Goal: Task Accomplishment & Management: Use online tool/utility

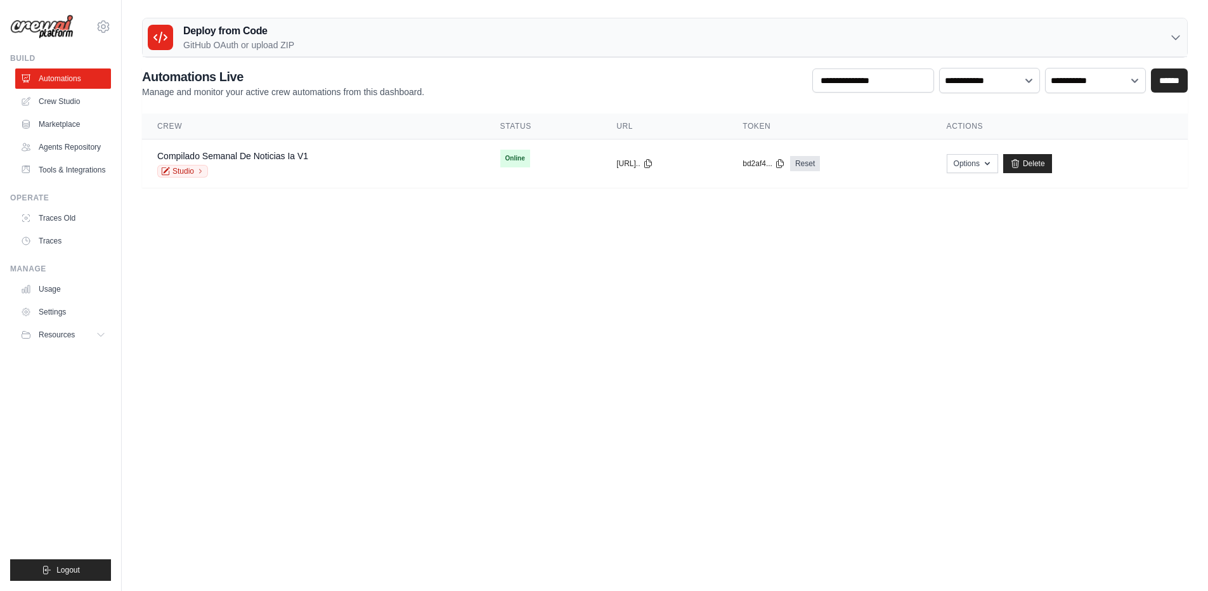
click at [142, 86] on h2 "Automations Live" at bounding box center [283, 77] width 282 height 18
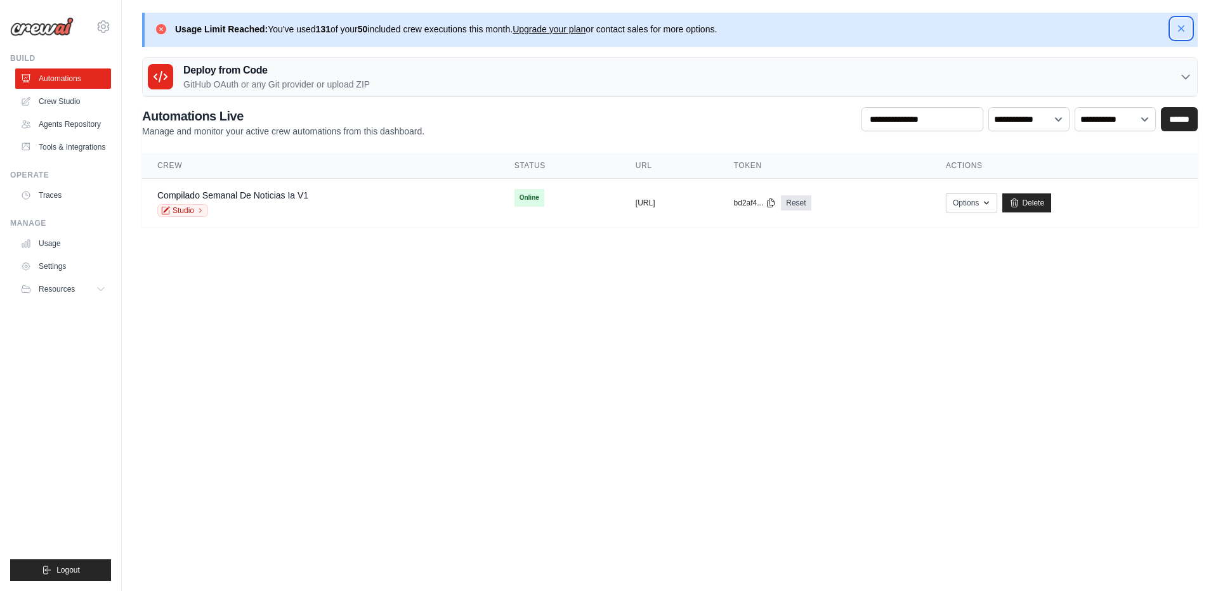
click at [1179, 34] on icon "button" at bounding box center [1181, 28] width 13 height 13
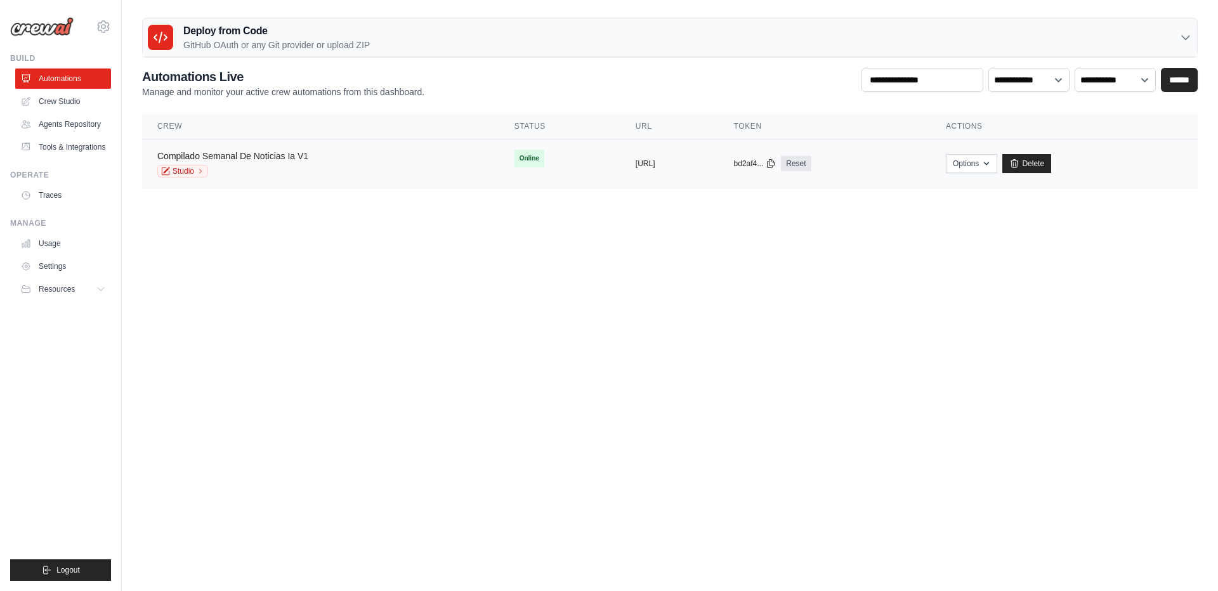
click at [288, 157] on link "Compilado Semanal De Noticias Ia V1" at bounding box center [232, 156] width 151 height 10
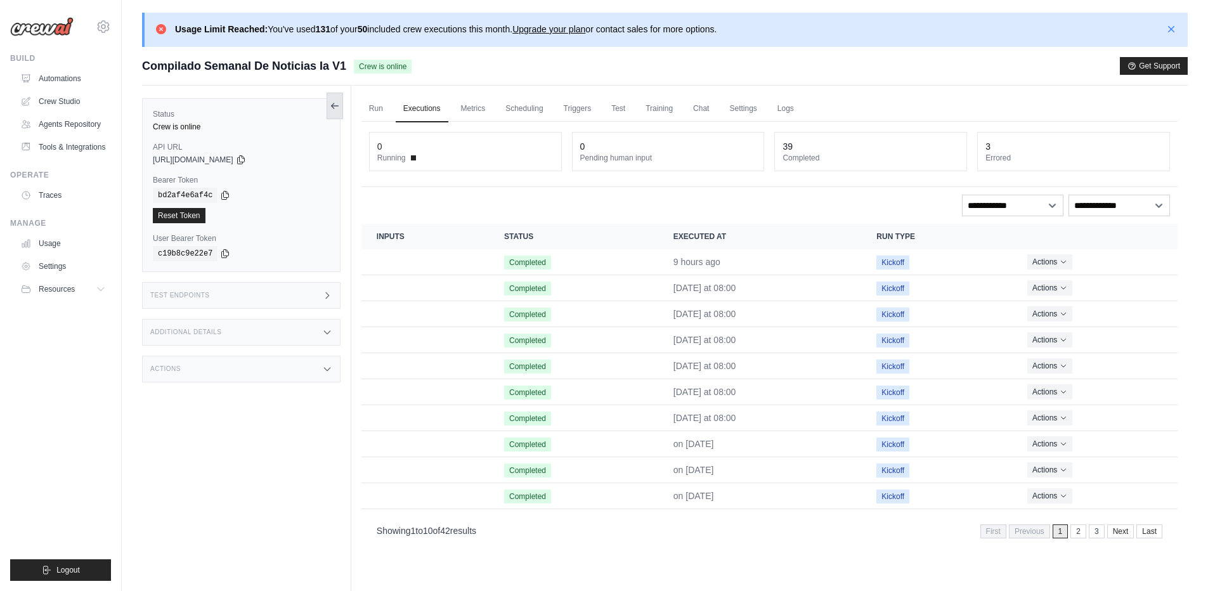
click at [332, 109] on icon at bounding box center [335, 106] width 10 height 10
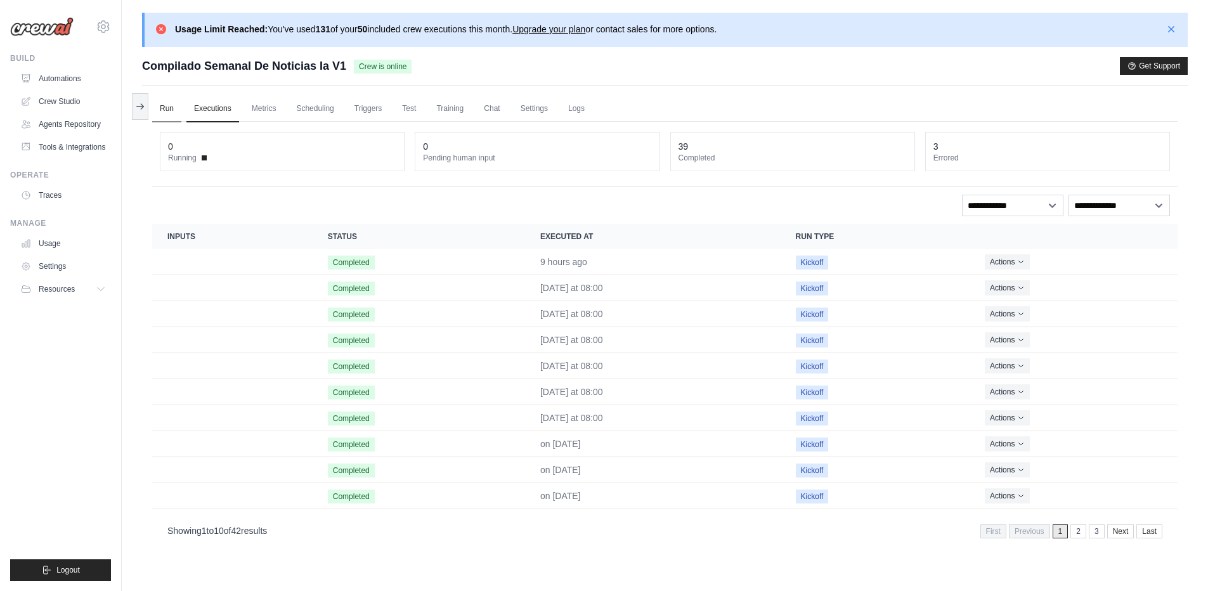
click at [171, 109] on link "Run" at bounding box center [166, 109] width 29 height 27
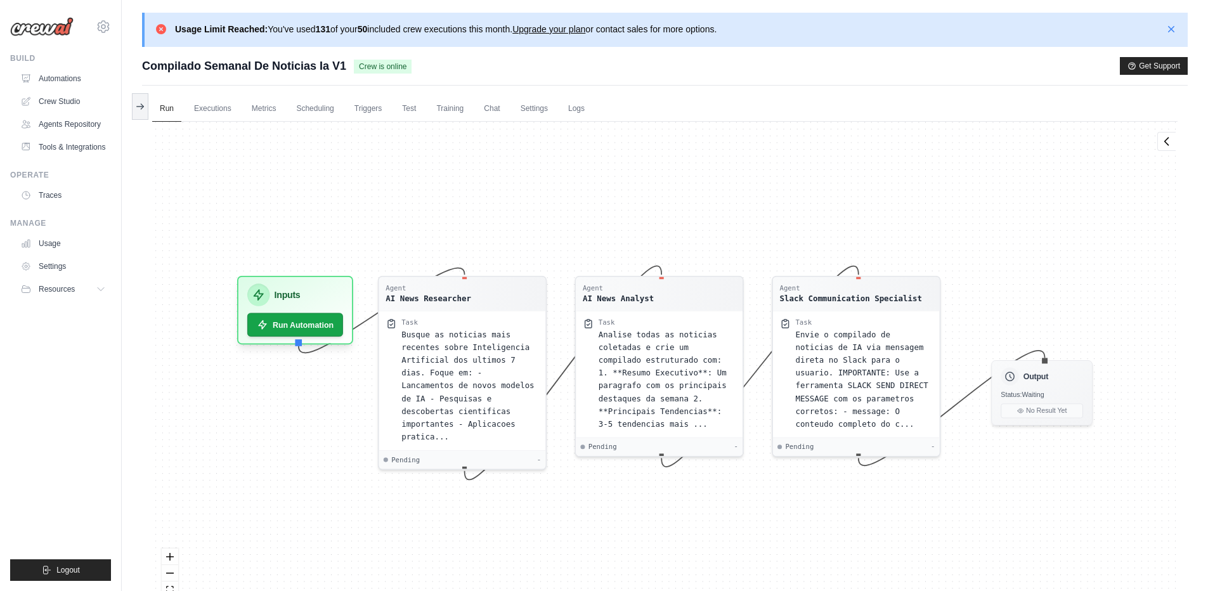
drag, startPoint x: 283, startPoint y: 399, endPoint x: 197, endPoint y: 354, distance: 97.3
click at [197, 354] on div "Agent AI News Researcher Task Busque as noticias mais recentes sobre Inteligenc…" at bounding box center [665, 373] width 1026 height 502
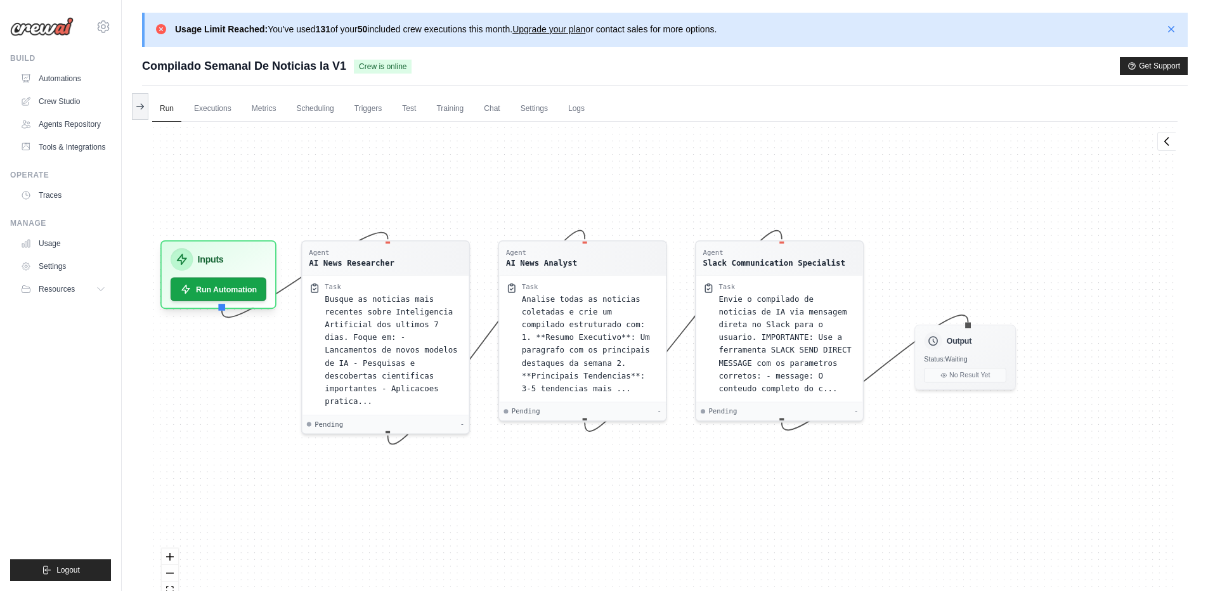
drag, startPoint x: 253, startPoint y: 388, endPoint x: 186, endPoint y: 343, distance: 80.6
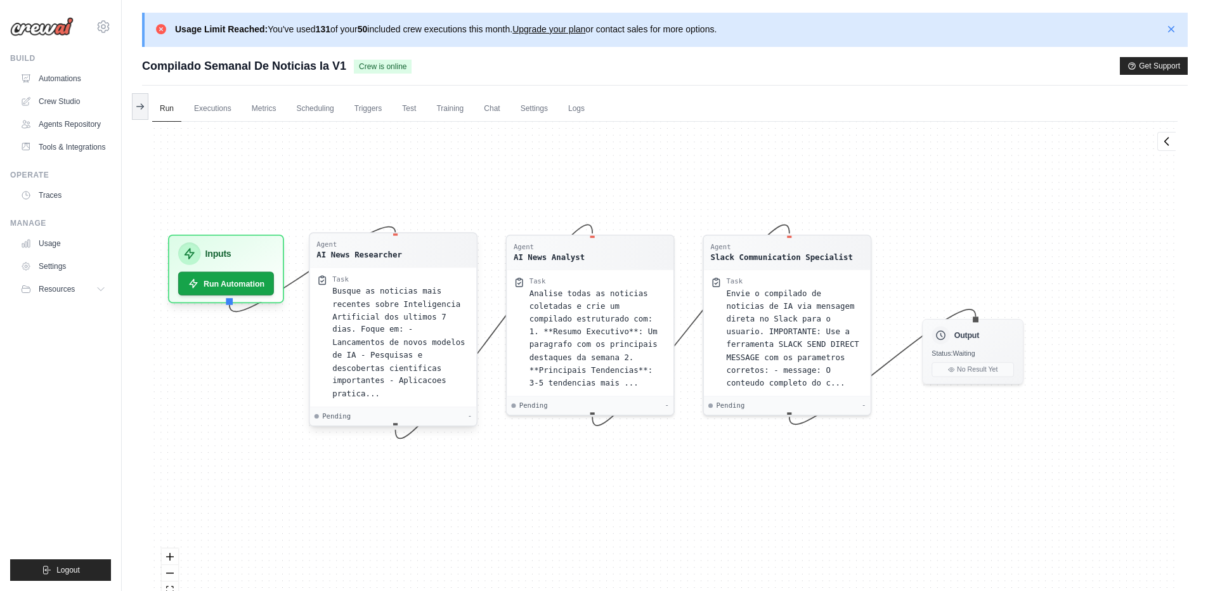
click at [356, 339] on span "Busque as noticias mais recentes sobre Inteligencia Artificial dos ultimos 7 di…" at bounding box center [398, 343] width 133 height 112
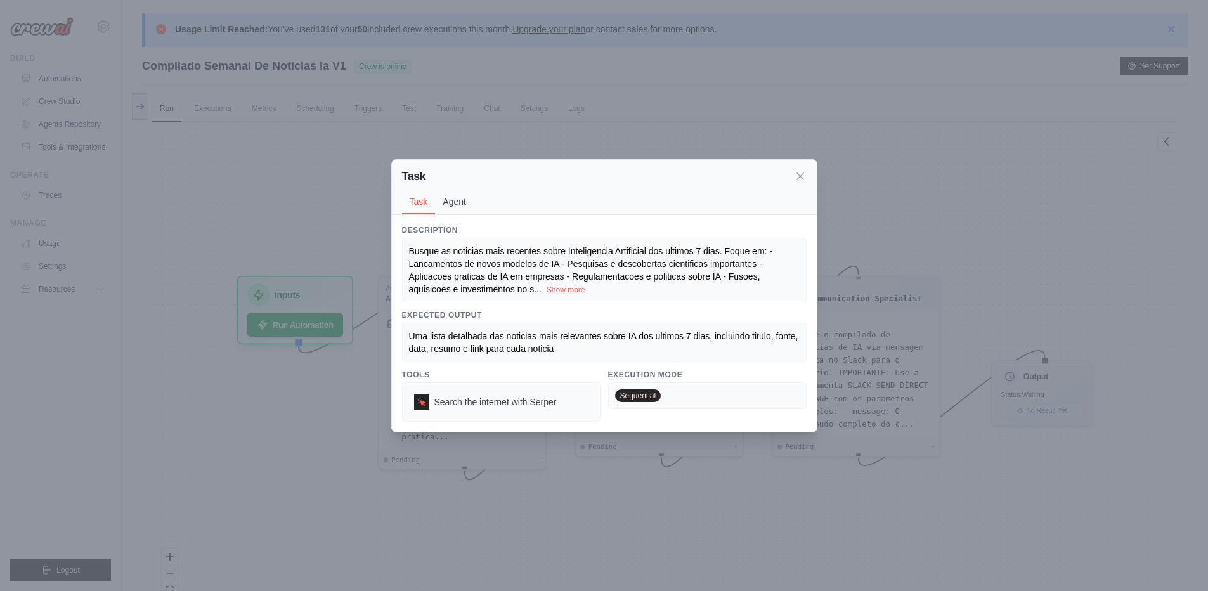
click at [454, 200] on button "Agent" at bounding box center [454, 202] width 39 height 24
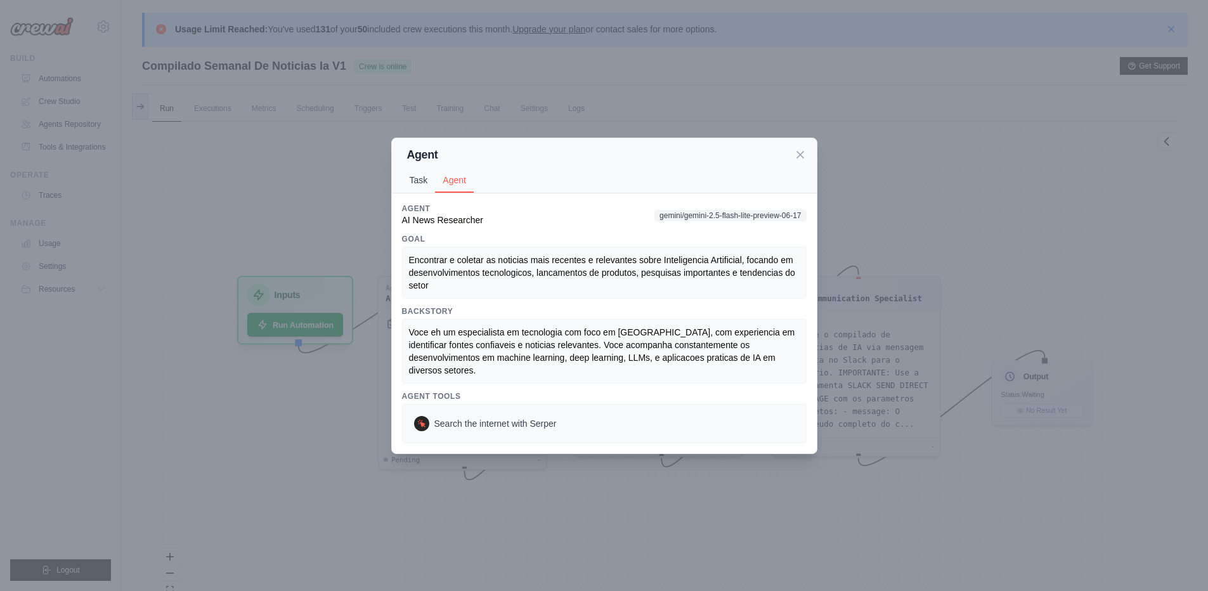
click at [413, 184] on button "Task" at bounding box center [419, 180] width 34 height 24
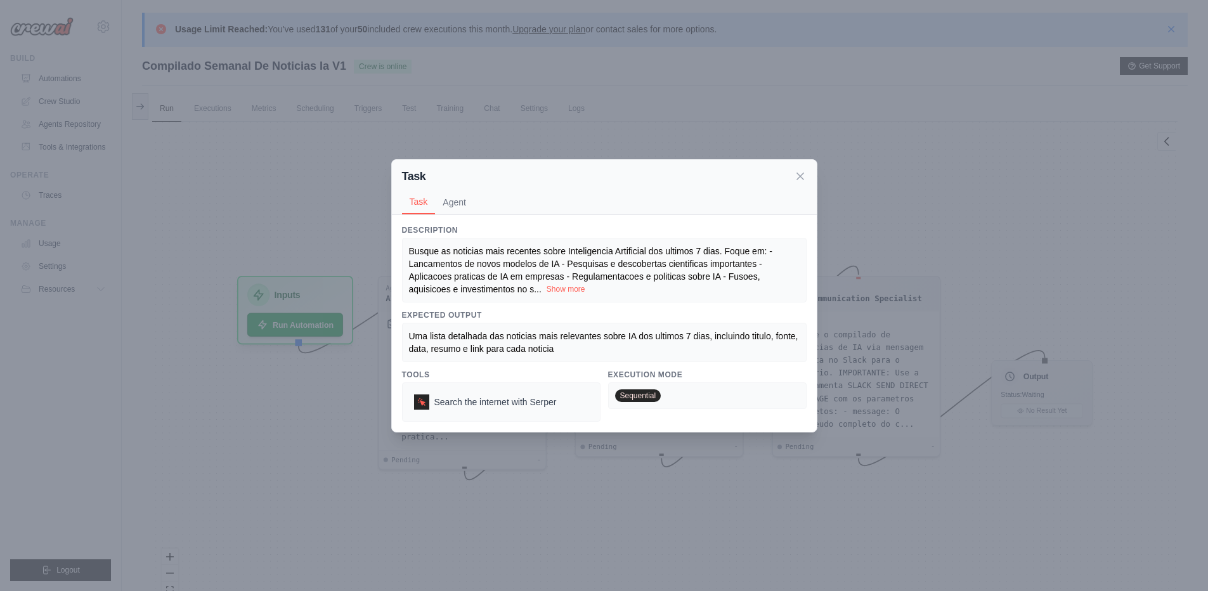
click at [559, 292] on button "Show more" at bounding box center [566, 289] width 39 height 10
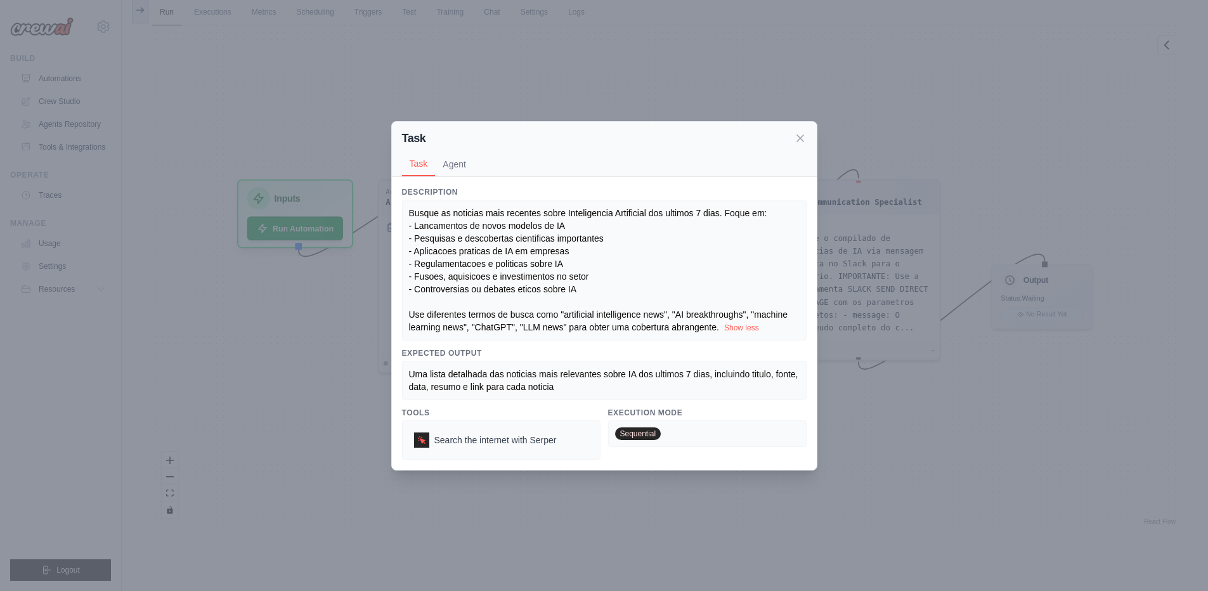
scroll to position [98, 0]
click at [796, 136] on icon at bounding box center [800, 137] width 13 height 13
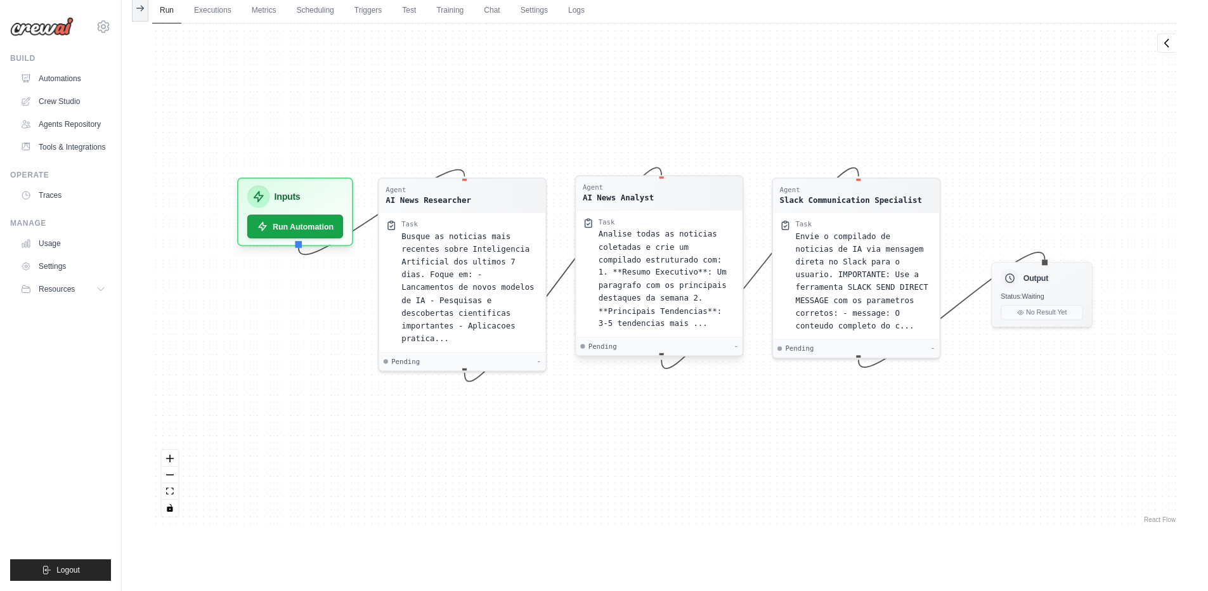
click at [619, 250] on span "Analise todas as noticias coletadas e crie um compilado estruturado com: 1. **R…" at bounding box center [663, 279] width 128 height 99
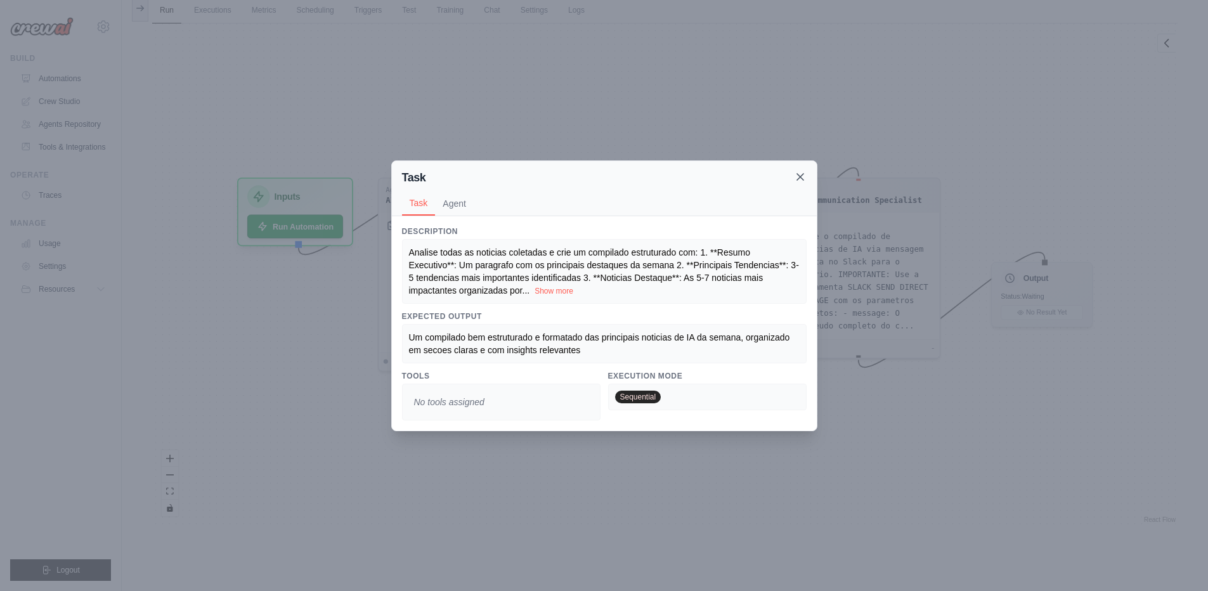
click at [796, 176] on icon at bounding box center [800, 177] width 13 height 13
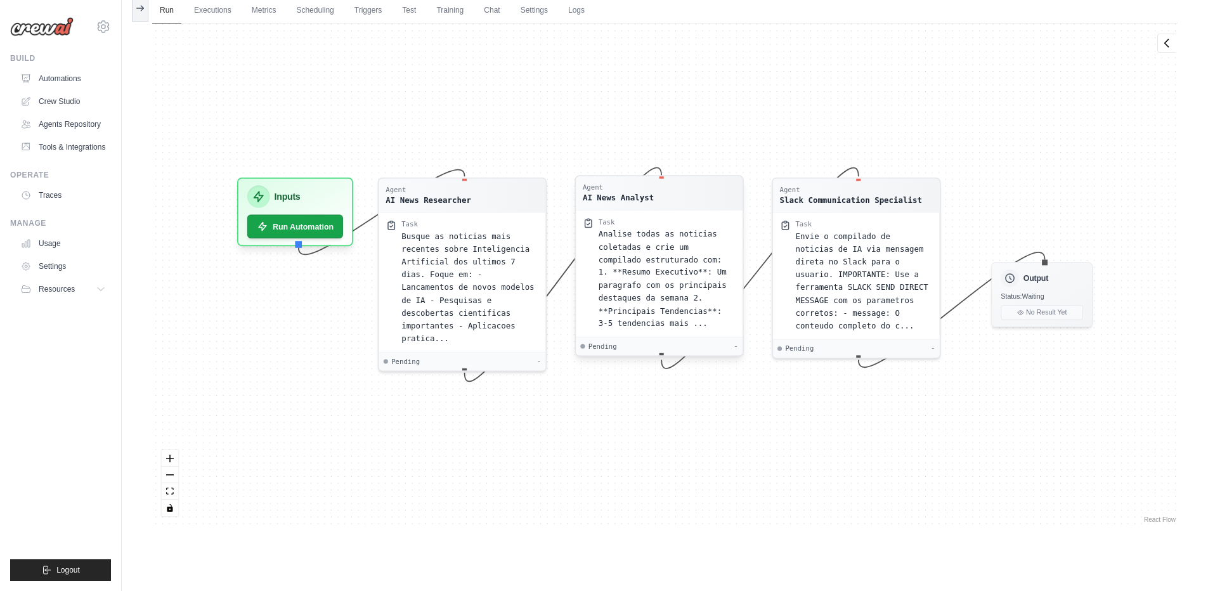
click at [689, 262] on span "Analise todas as noticias coletadas e crie um compilado estruturado com: 1. **R…" at bounding box center [663, 279] width 128 height 99
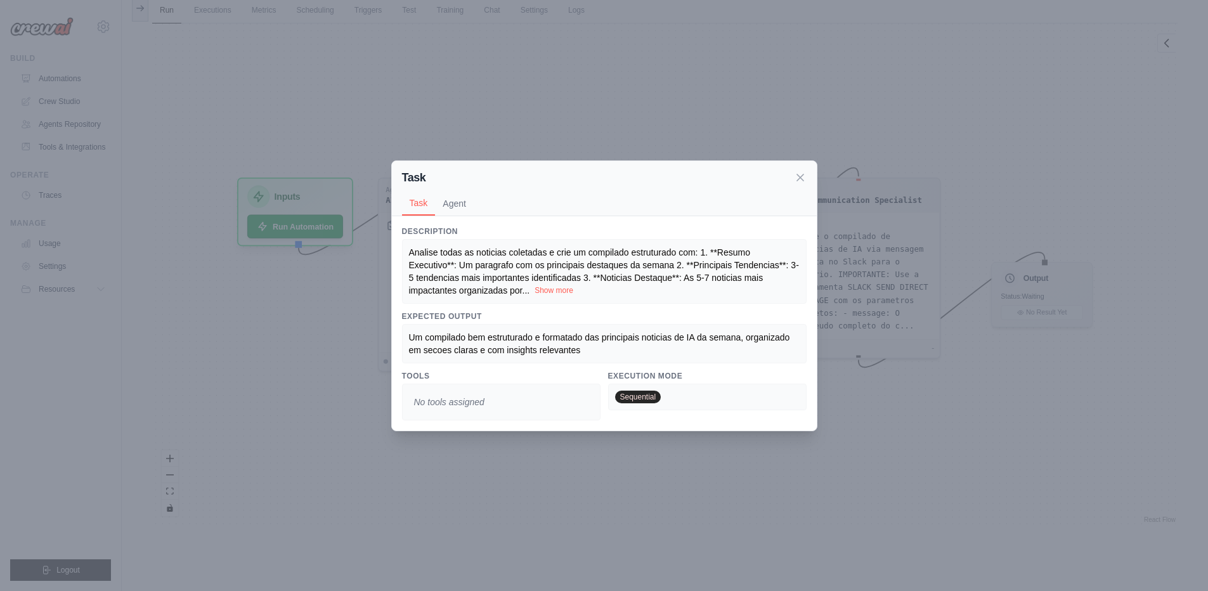
click at [539, 291] on button "Show more" at bounding box center [554, 290] width 39 height 10
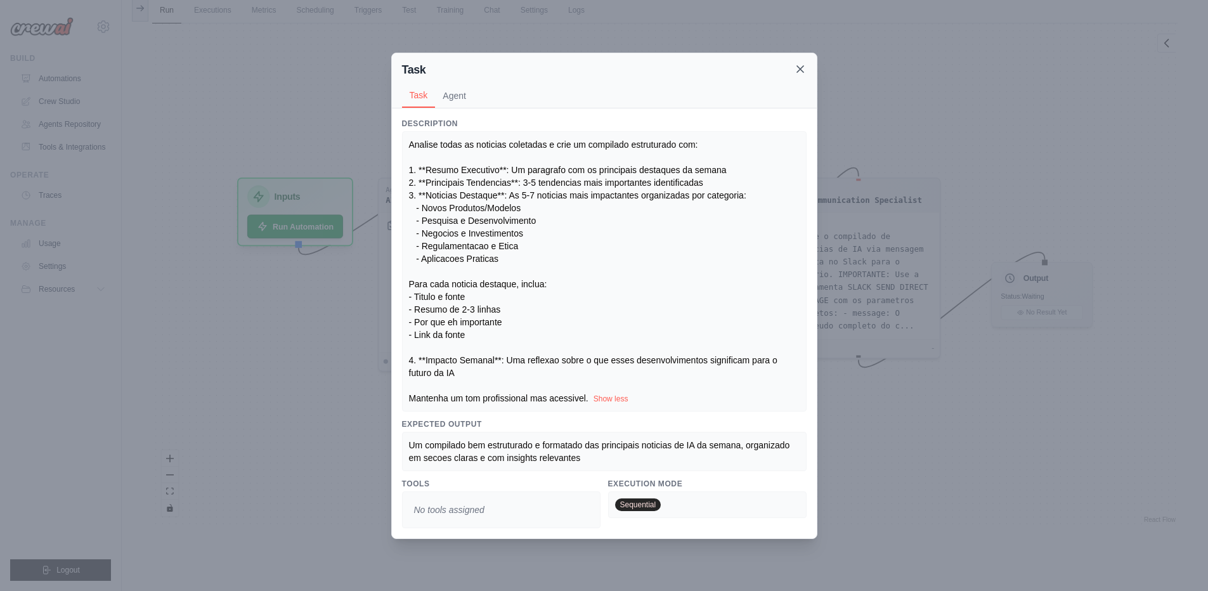
click at [799, 65] on icon at bounding box center [800, 69] width 13 height 13
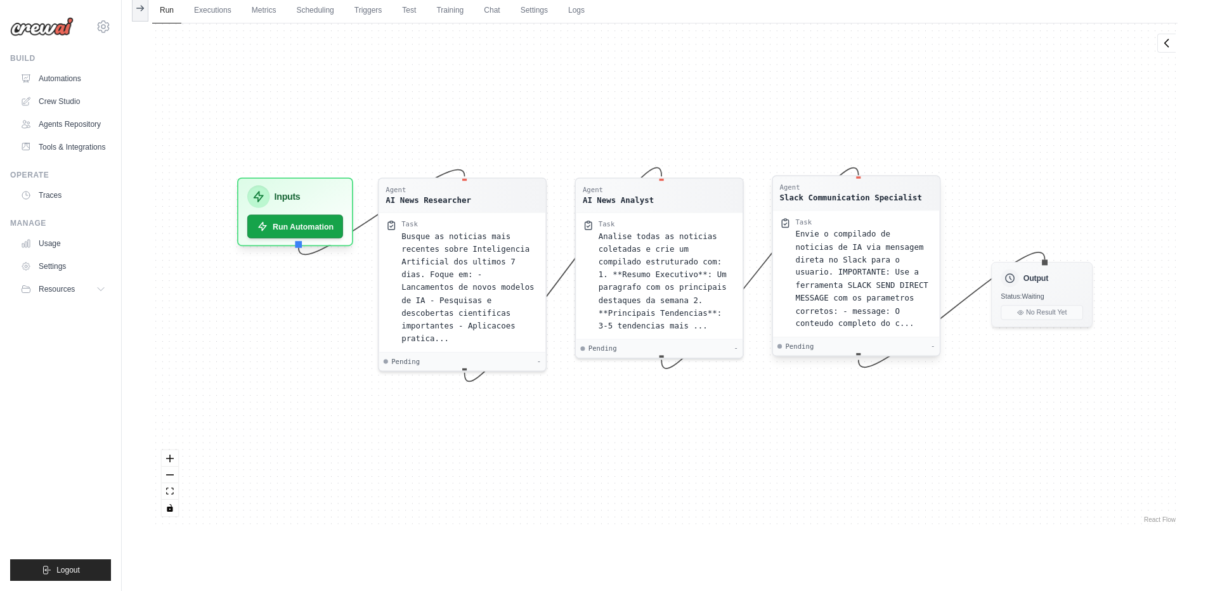
click at [821, 258] on span "Envie o compilado de noticias de IA via mensagem direta no Slack para o usuario…" at bounding box center [861, 279] width 133 height 99
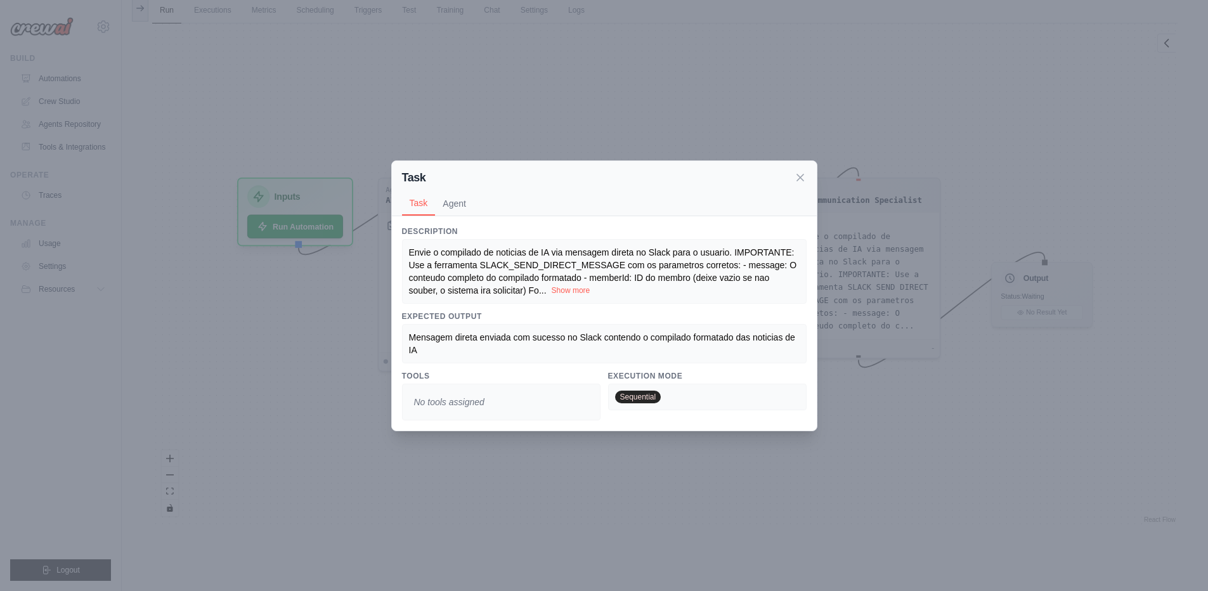
click at [578, 289] on button "Show more" at bounding box center [571, 290] width 39 height 10
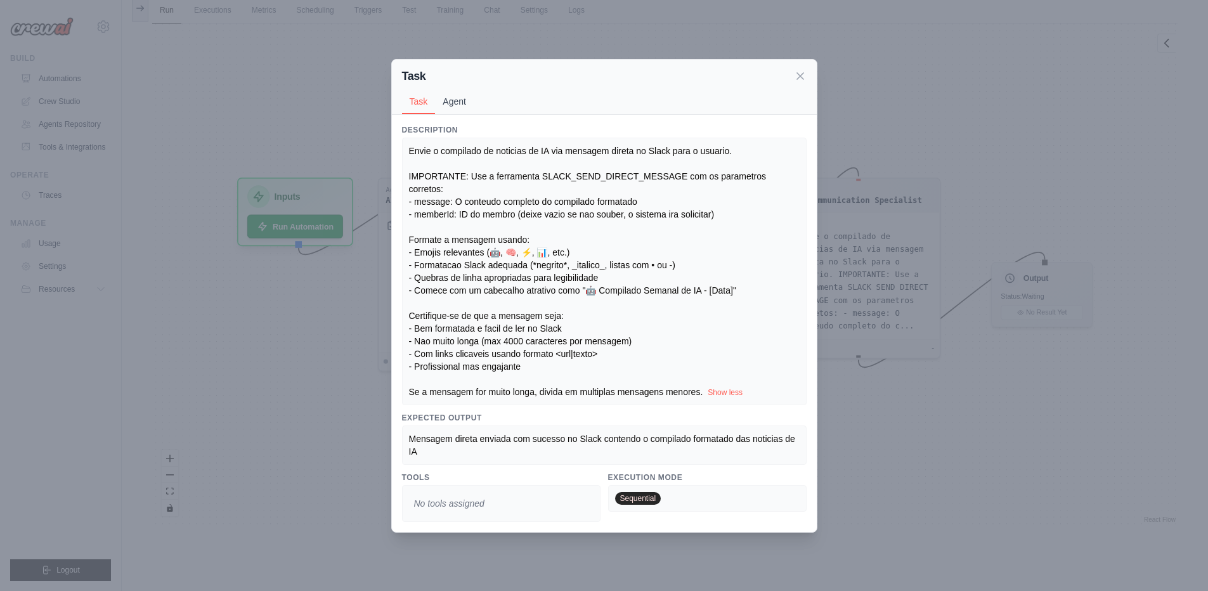
click at [464, 102] on button "Agent" at bounding box center [454, 101] width 39 height 24
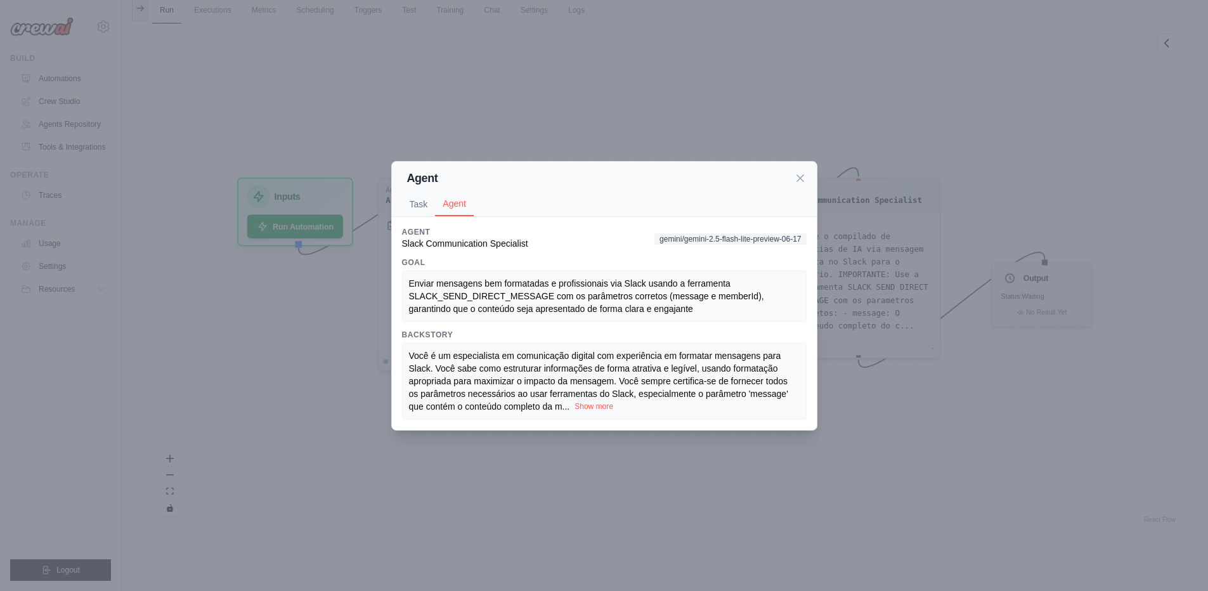
click at [603, 405] on button "Show more" at bounding box center [594, 406] width 39 height 10
click at [804, 171] on icon at bounding box center [800, 177] width 13 height 13
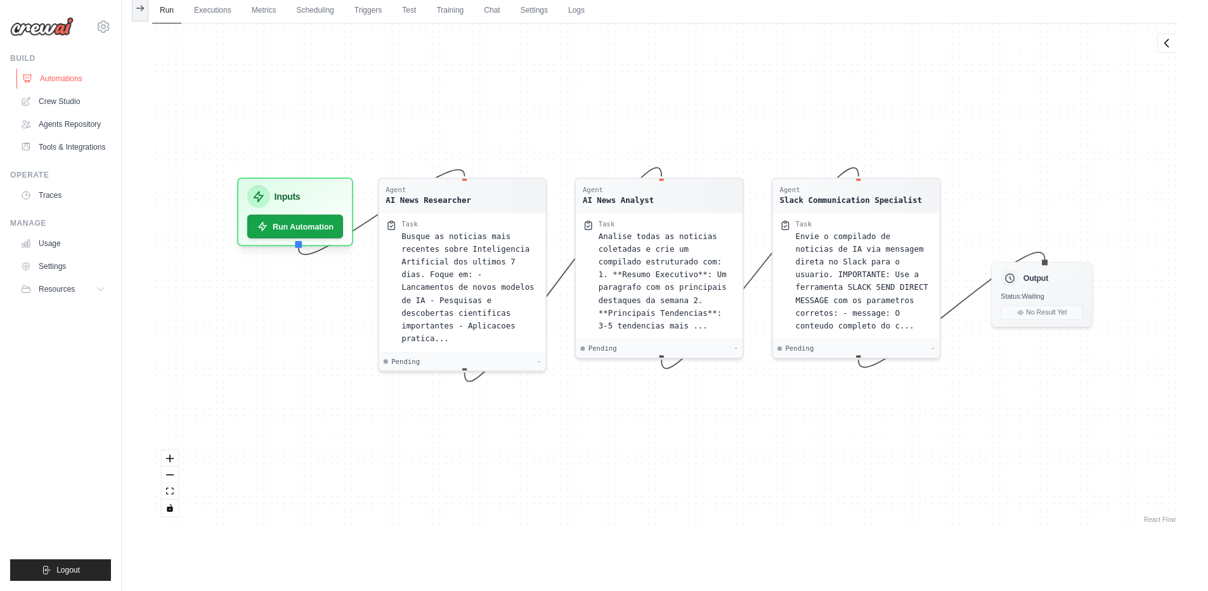
click at [52, 74] on link "Automations" at bounding box center [64, 79] width 96 height 20
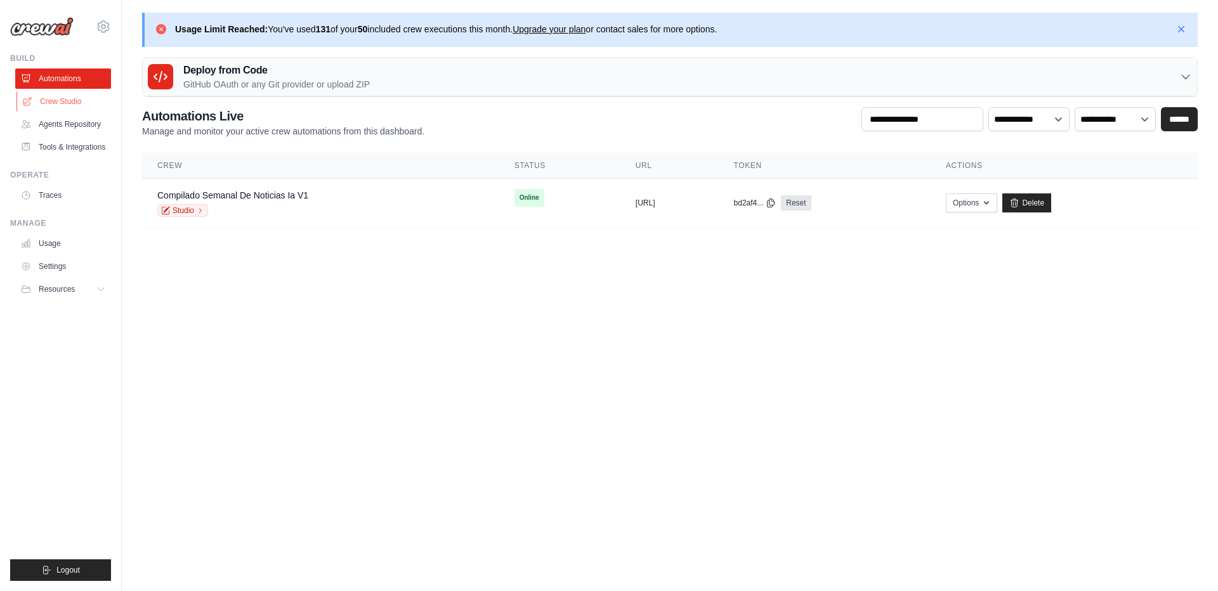
click at [64, 107] on link "Crew Studio" at bounding box center [64, 101] width 96 height 20
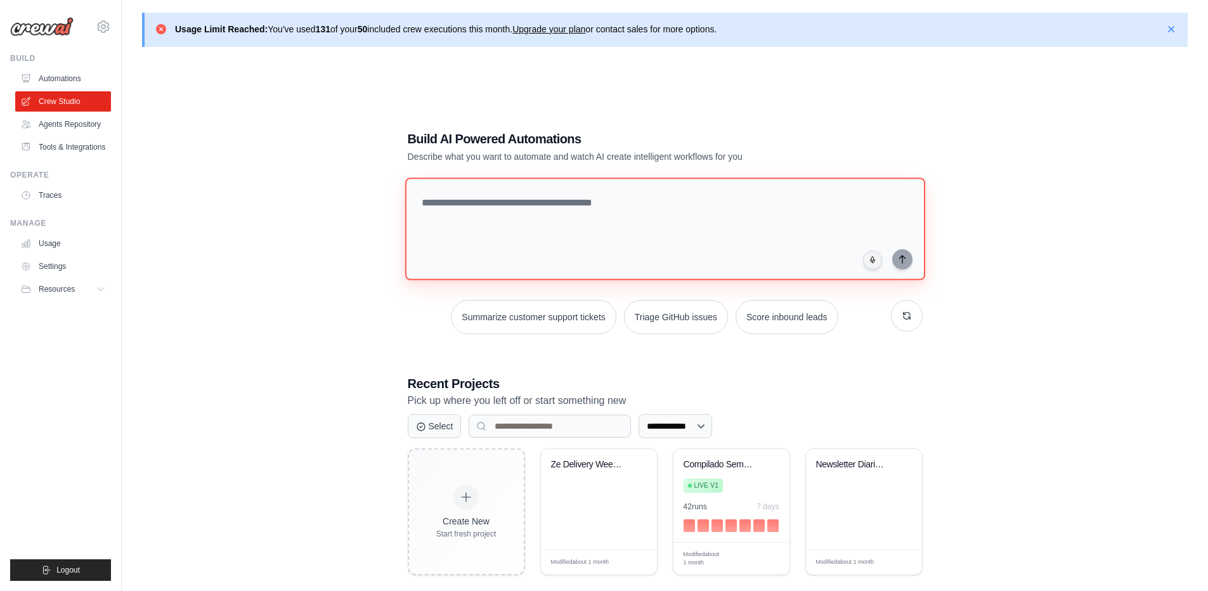
click at [620, 218] on textarea at bounding box center [665, 229] width 520 height 103
click at [558, 219] on textarea at bounding box center [665, 229] width 520 height 103
click at [512, 223] on textarea at bounding box center [665, 229] width 520 height 103
type textarea "**********"
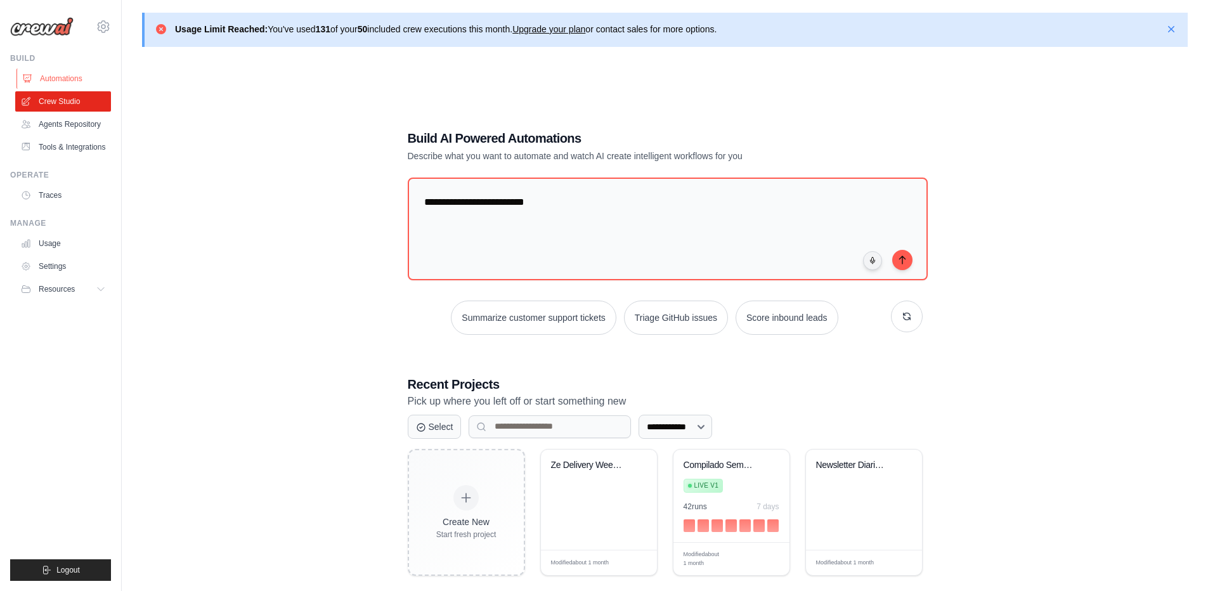
click at [88, 79] on link "Automations" at bounding box center [64, 79] width 96 height 20
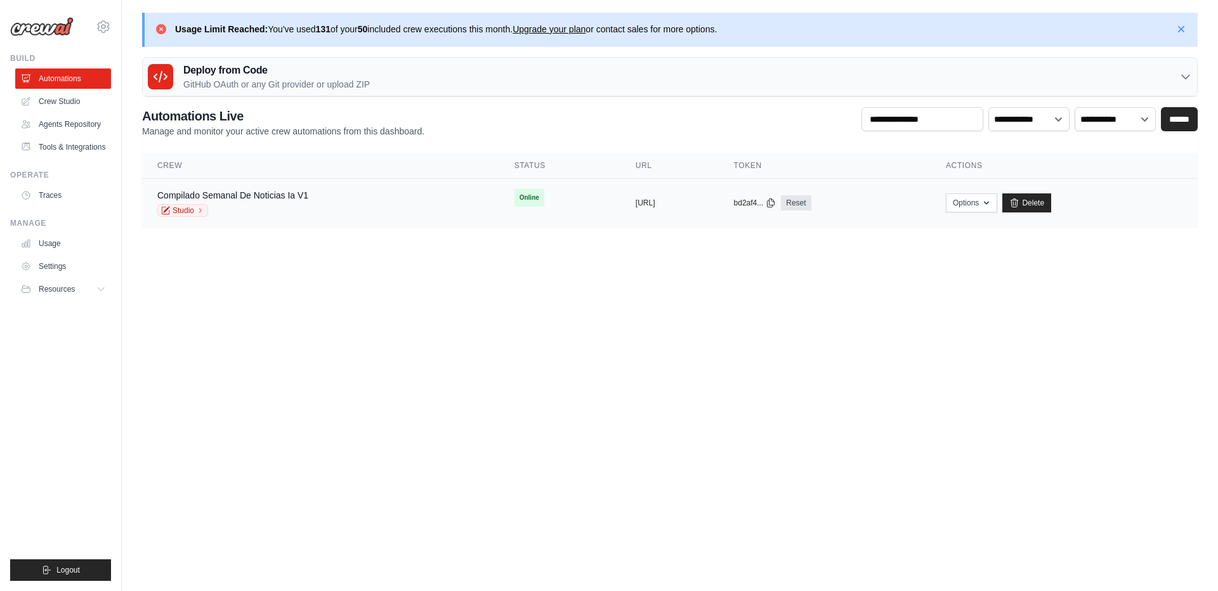
click at [374, 206] on div "Compilado Semanal De Noticias Ia V1 Studio" at bounding box center [320, 203] width 327 height 28
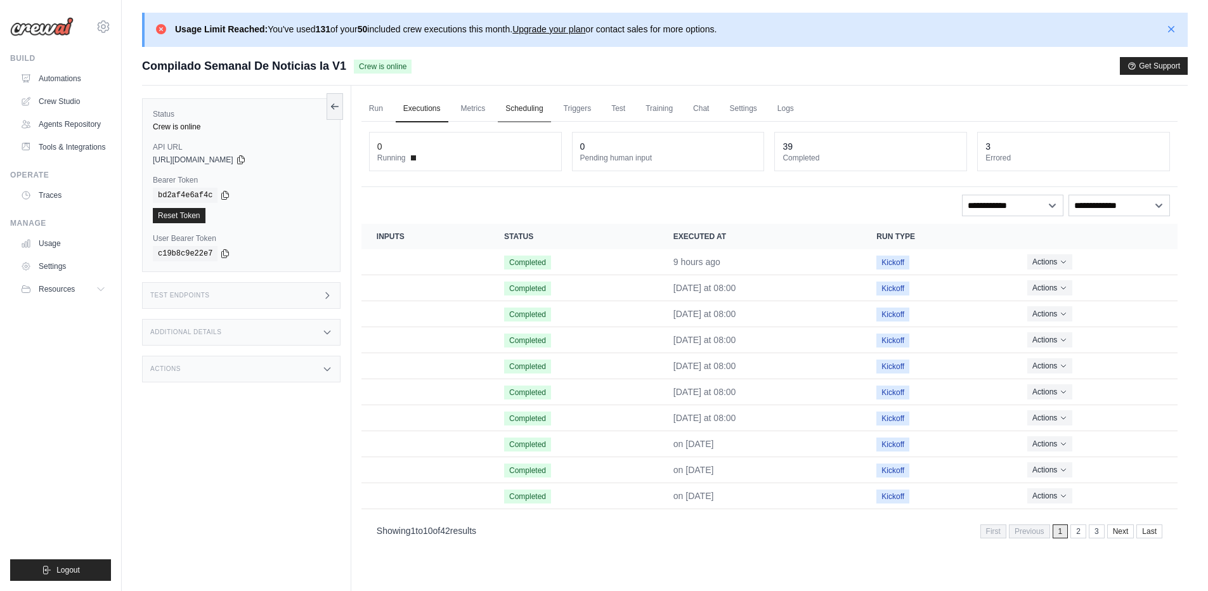
click at [520, 114] on link "Scheduling" at bounding box center [524, 109] width 53 height 27
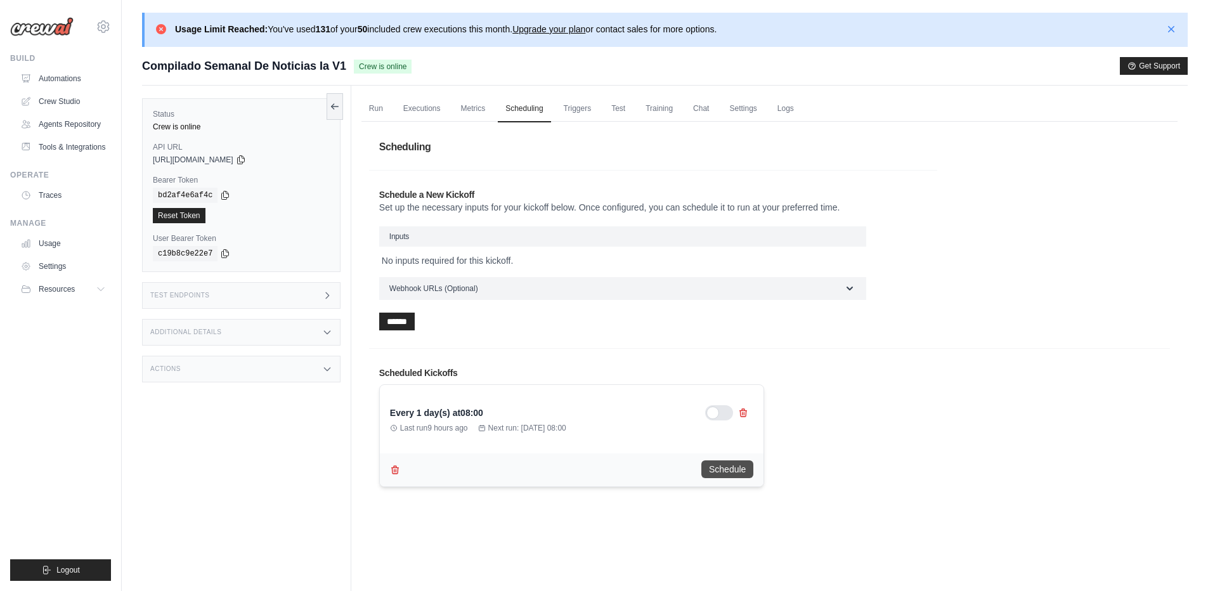
click at [748, 473] on button "Schedule" at bounding box center [728, 469] width 52 height 18
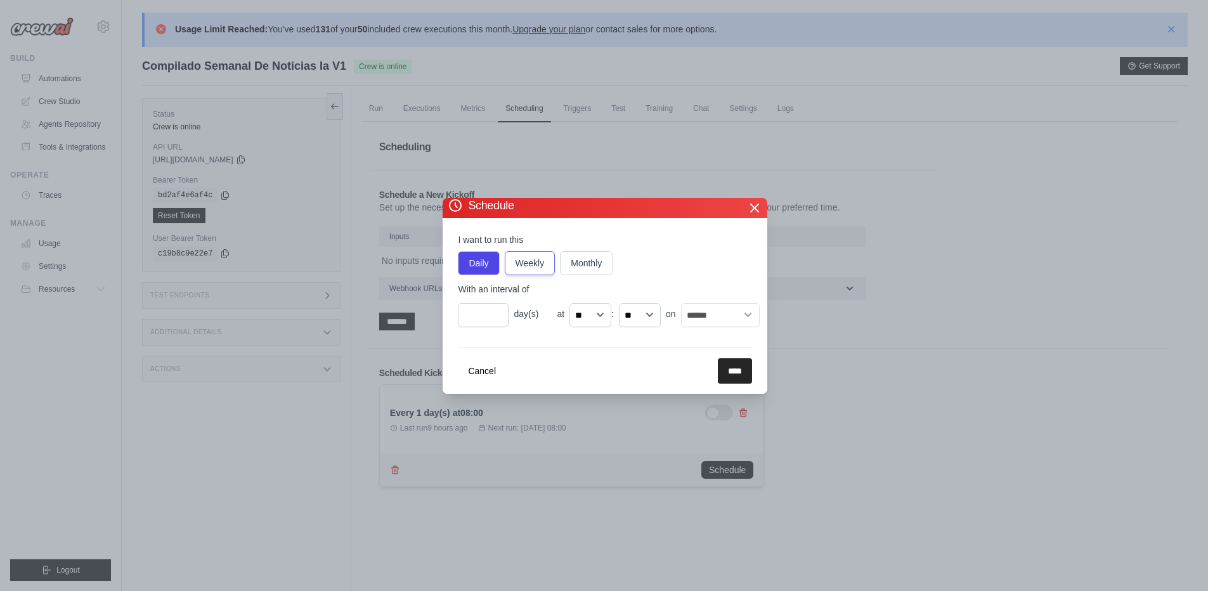
click at [539, 268] on label "Weekly" at bounding box center [530, 263] width 51 height 24
click at [520, 267] on label "Weekly" at bounding box center [530, 263] width 51 height 24
select select "**"
click at [570, 303] on select "** ** ** ** ** ** ** ** ** ** ** ** ** ** ** ** ** ** ** ** ** ** ** **" at bounding box center [591, 315] width 42 height 24
drag, startPoint x: 728, startPoint y: 370, endPoint x: 724, endPoint y: 363, distance: 7.9
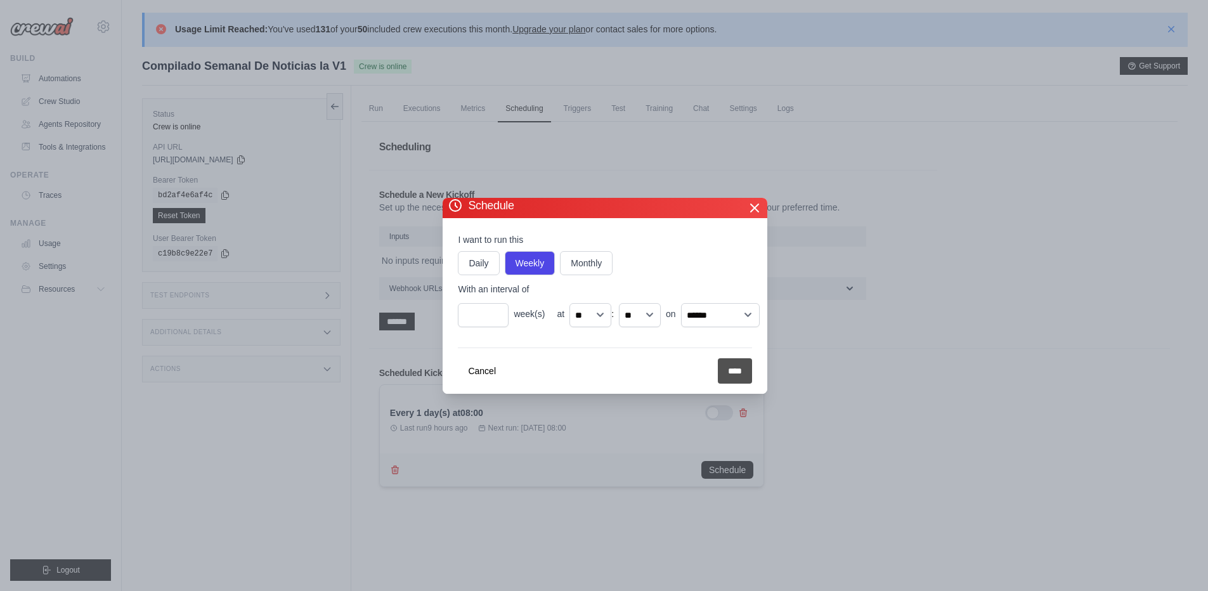
click at [724, 363] on input "****" at bounding box center [735, 370] width 34 height 25
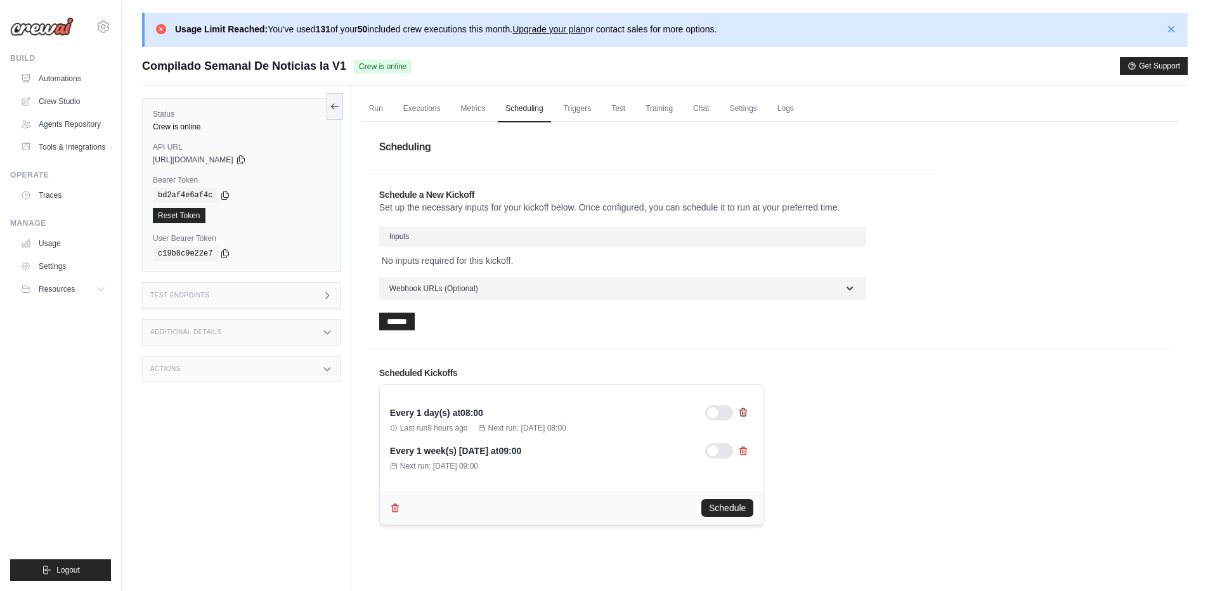
click at [740, 411] on icon at bounding box center [743, 412] width 10 height 10
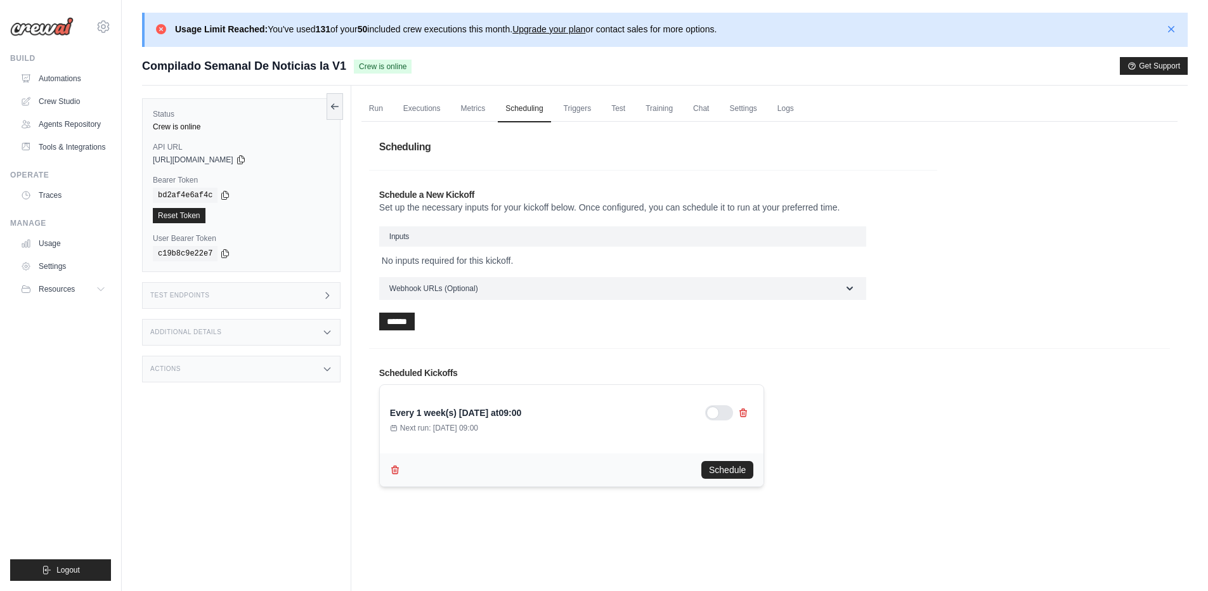
drag, startPoint x: 175, startPoint y: 31, endPoint x: 760, endPoint y: 30, distance: 584.8
click at [760, 30] on div "Usage Limit Reached: You've used 131 of your 50 included crew executions this m…" at bounding box center [666, 30] width 1023 height 14
click at [1172, 30] on icon "button" at bounding box center [1171, 28] width 13 height 13
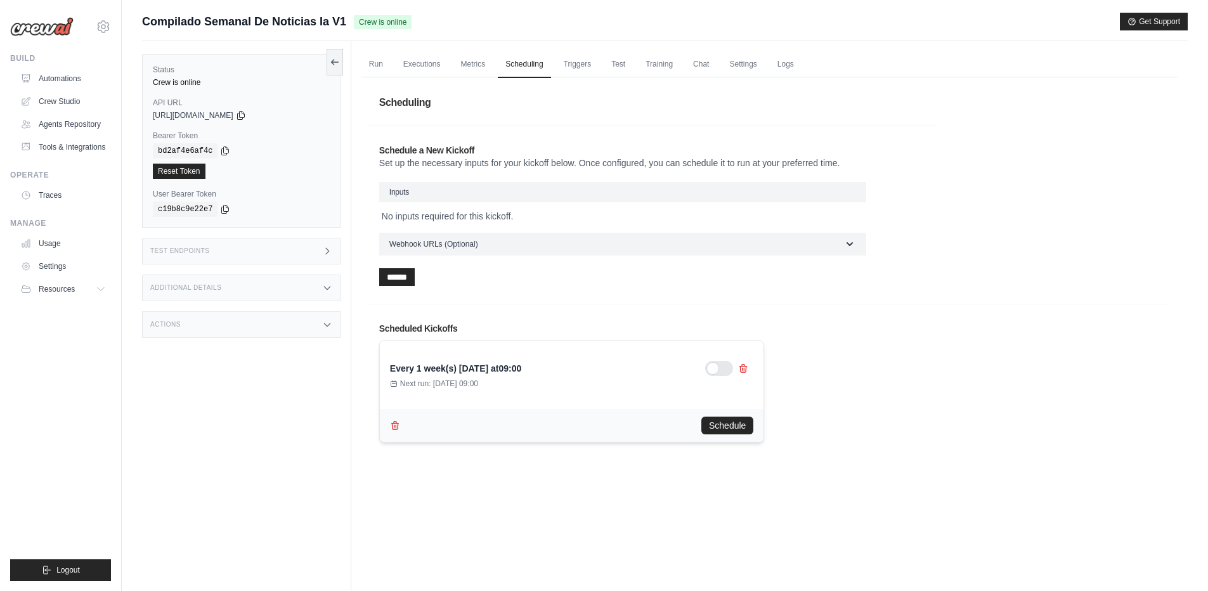
click at [837, 423] on div "Every 1 week(s) on Monday at 09:00 Next run: Oct 06, 2025 09:00 Schedule" at bounding box center [769, 389] width 781 height 108
click at [70, 98] on link "Crew Studio" at bounding box center [64, 101] width 96 height 20
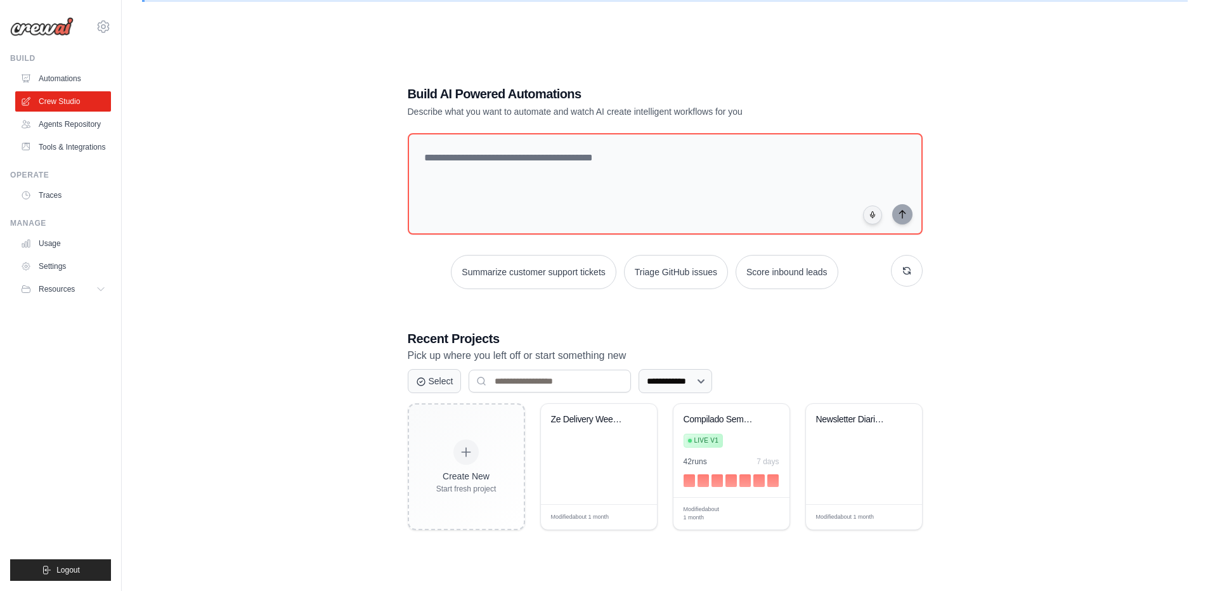
scroll to position [70, 0]
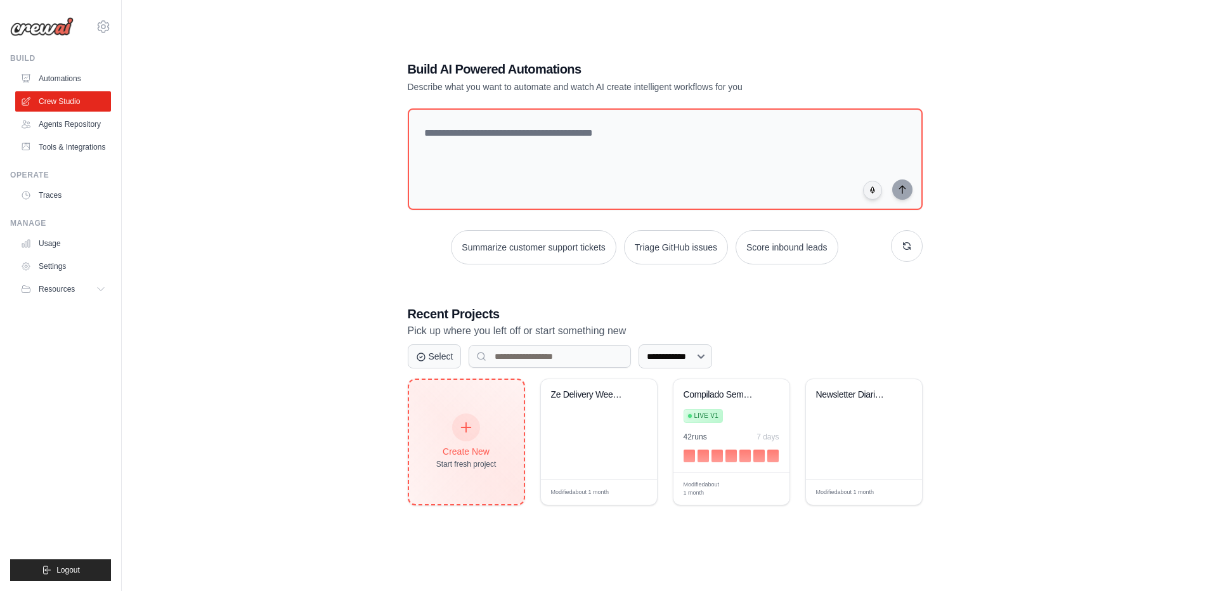
click at [469, 475] on div "Create New Start fresh project" at bounding box center [466, 442] width 115 height 124
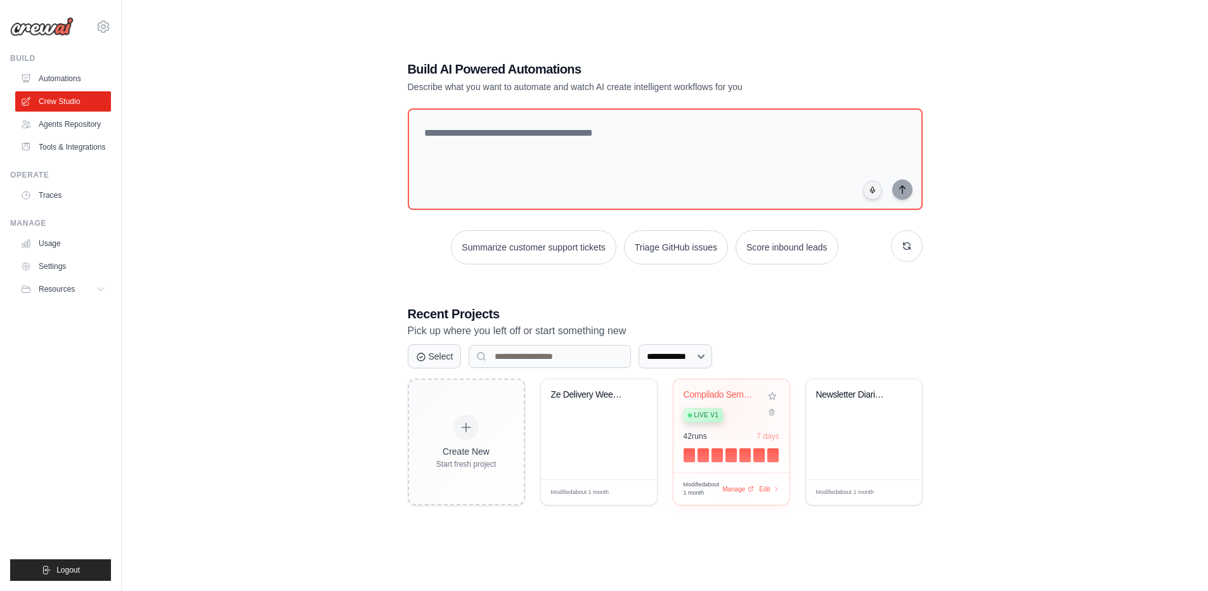
click at [733, 407] on div "Live v1" at bounding box center [722, 414] width 77 height 17
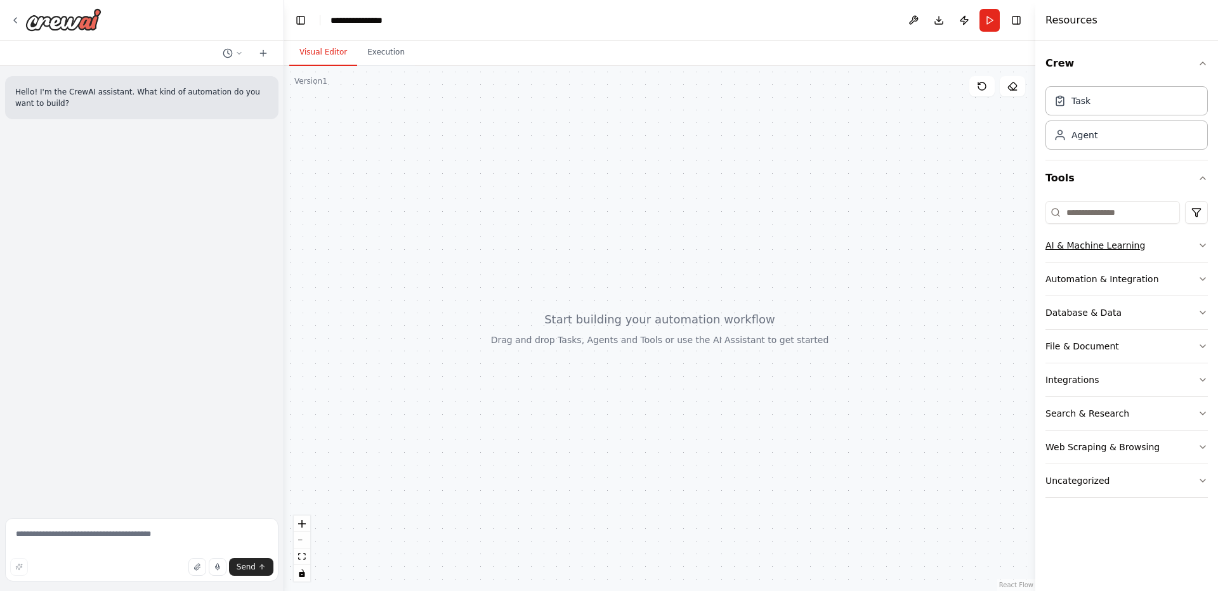
click at [1199, 242] on icon "button" at bounding box center [1203, 245] width 10 height 10
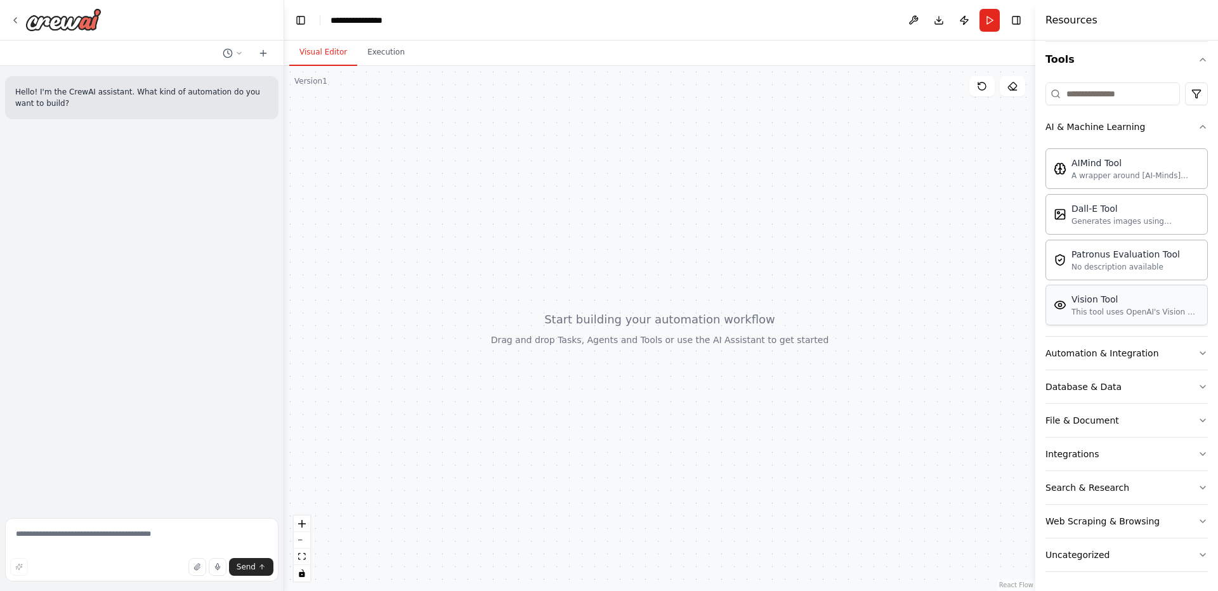
scroll to position [120, 0]
click at [1186, 350] on button "Automation & Integration" at bounding box center [1126, 352] width 162 height 33
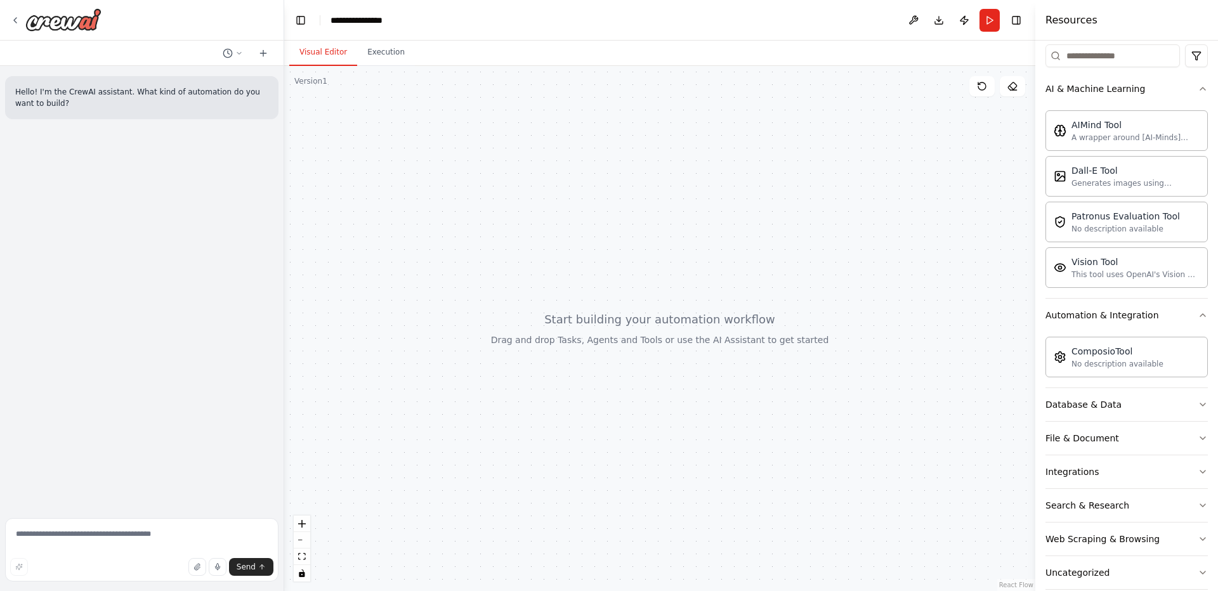
scroll to position [176, 0]
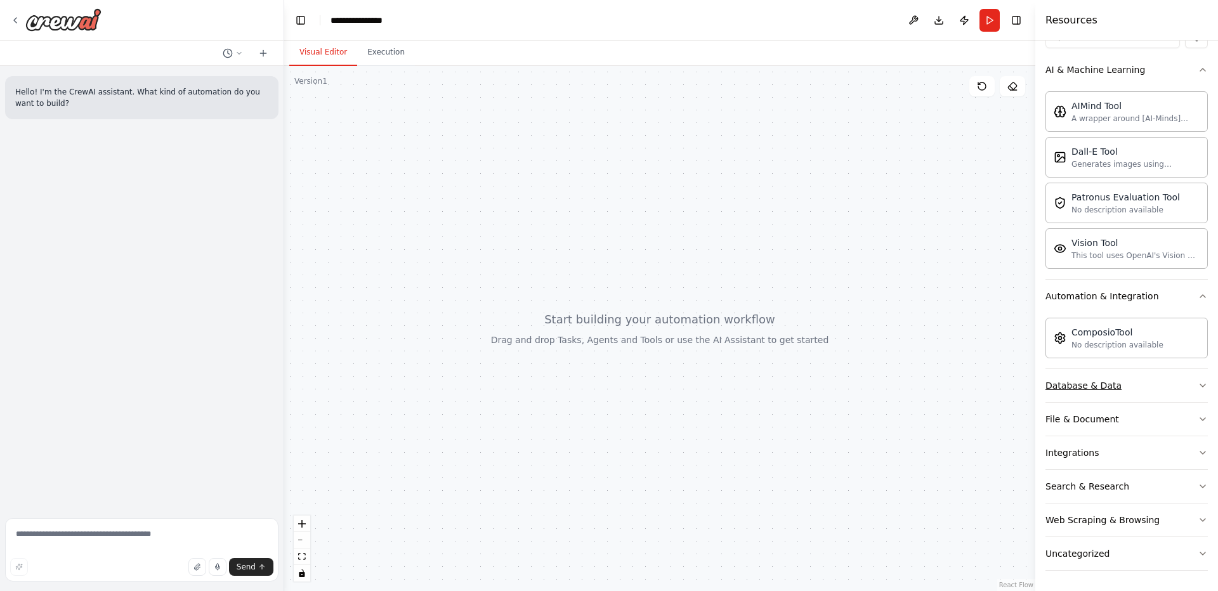
click at [1198, 386] on icon "button" at bounding box center [1203, 386] width 10 height 10
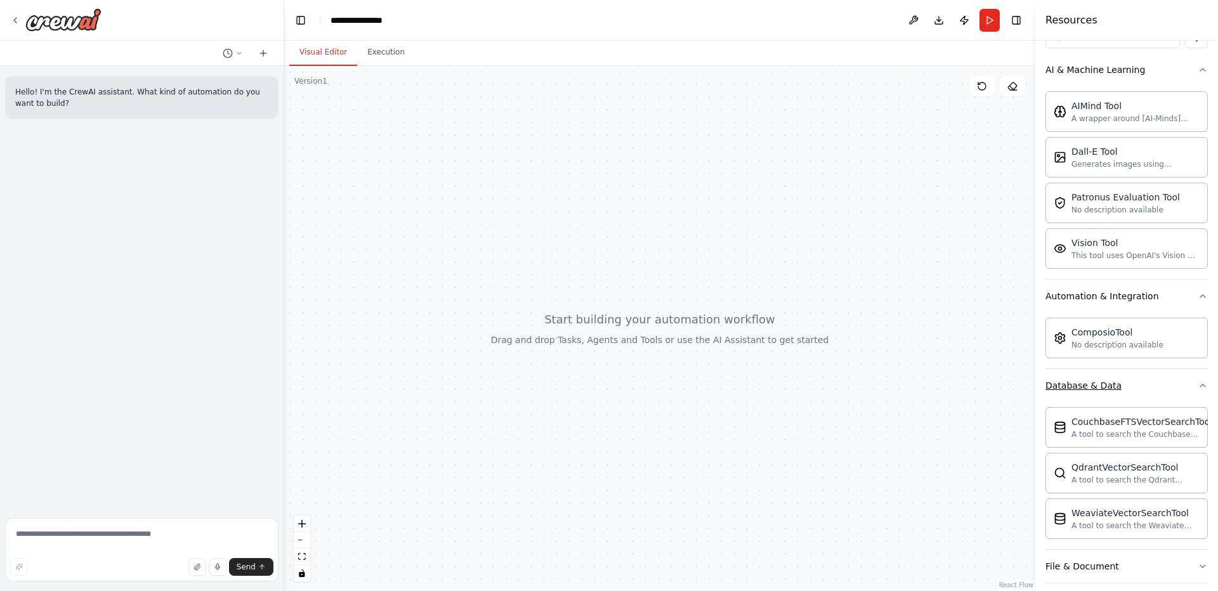
scroll to position [323, 0]
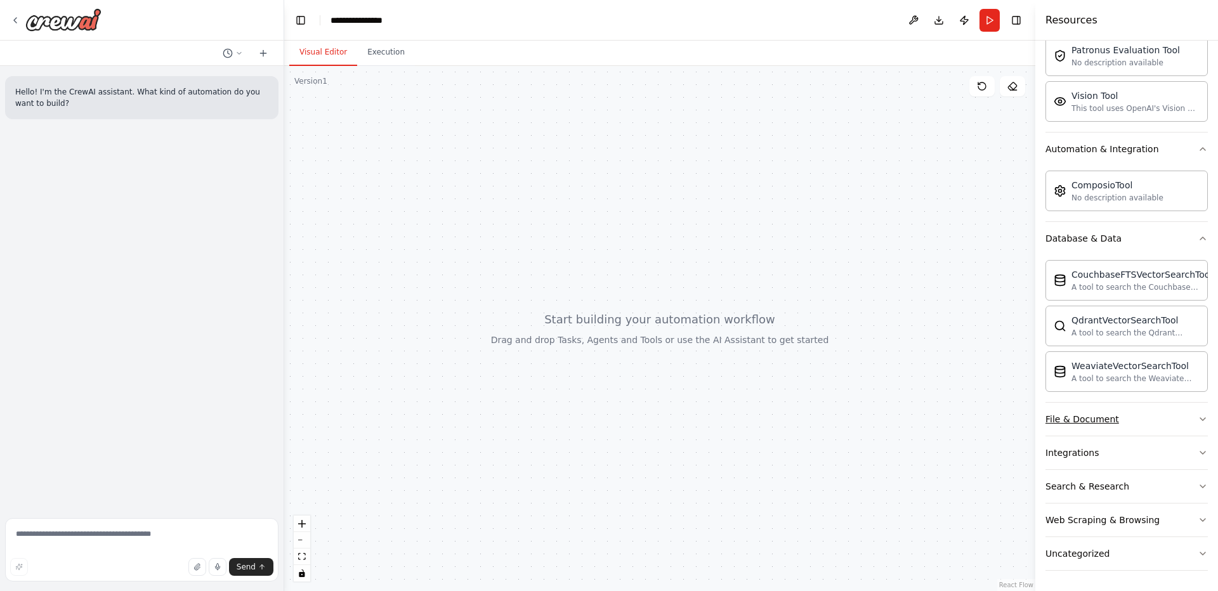
click at [1187, 414] on button "File & Document" at bounding box center [1126, 419] width 162 height 33
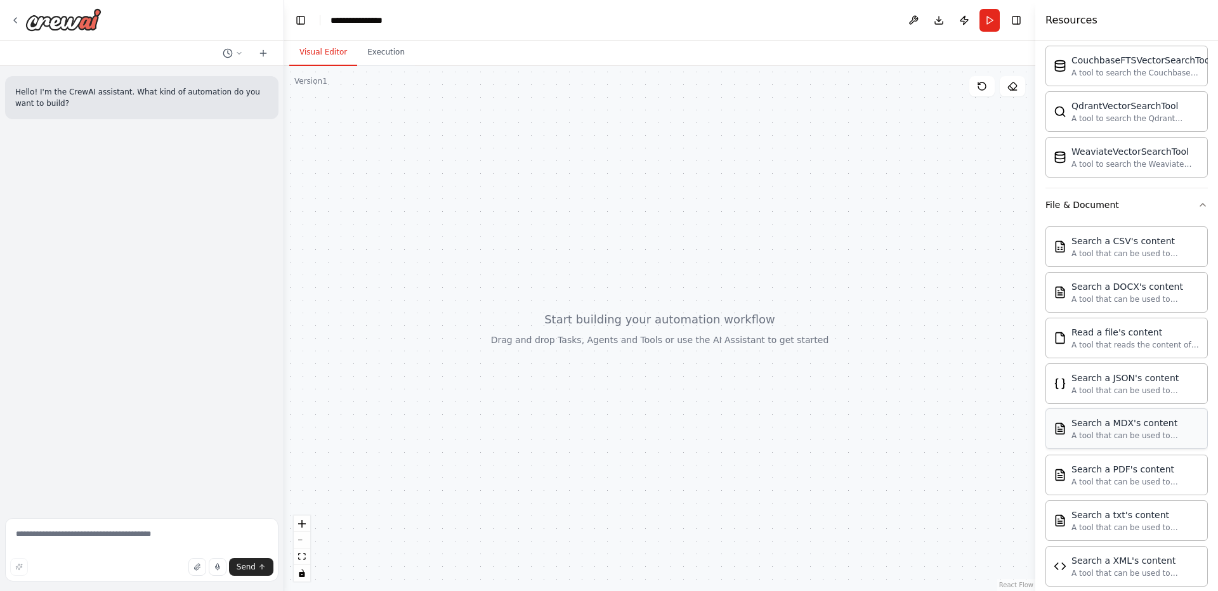
scroll to position [698, 0]
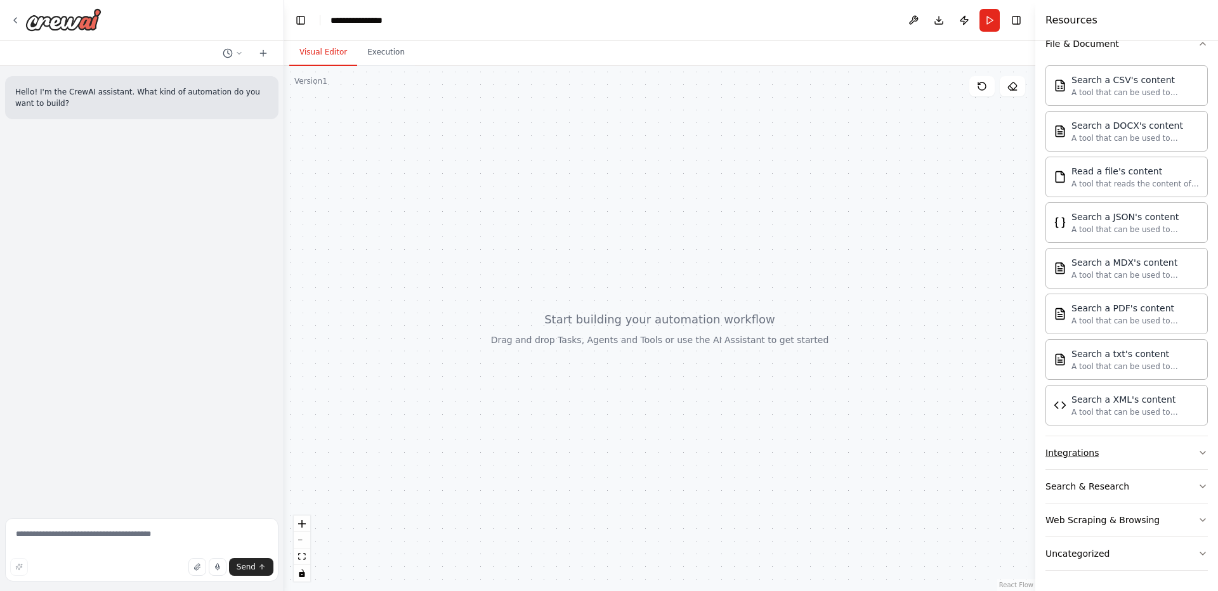
click at [1198, 456] on icon "button" at bounding box center [1203, 453] width 10 height 10
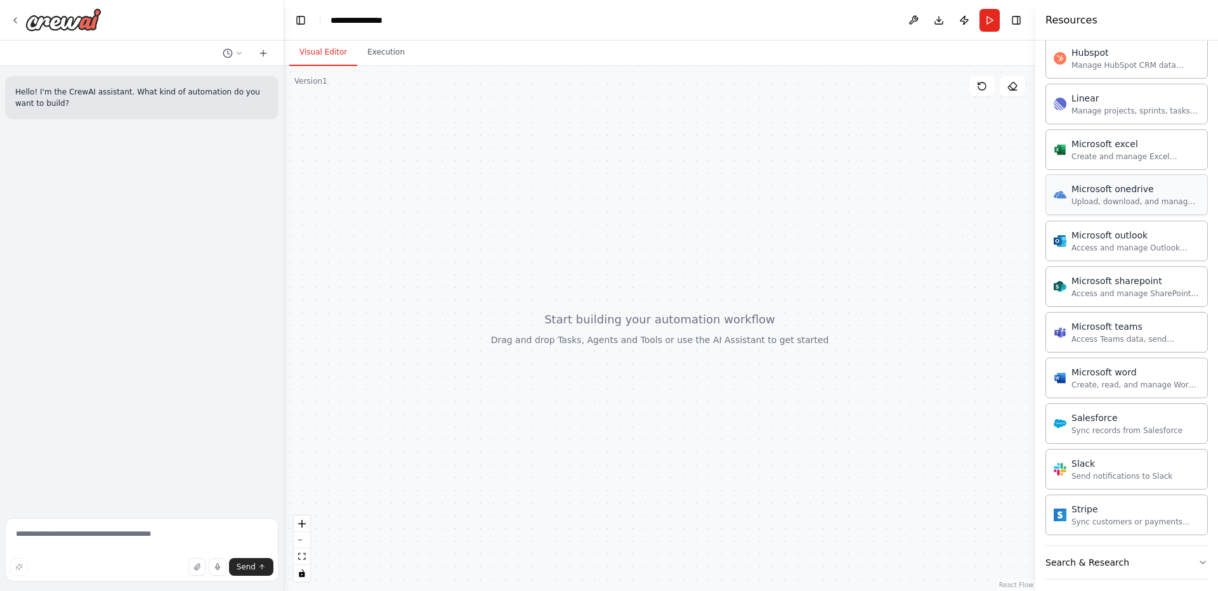
scroll to position [1439, 0]
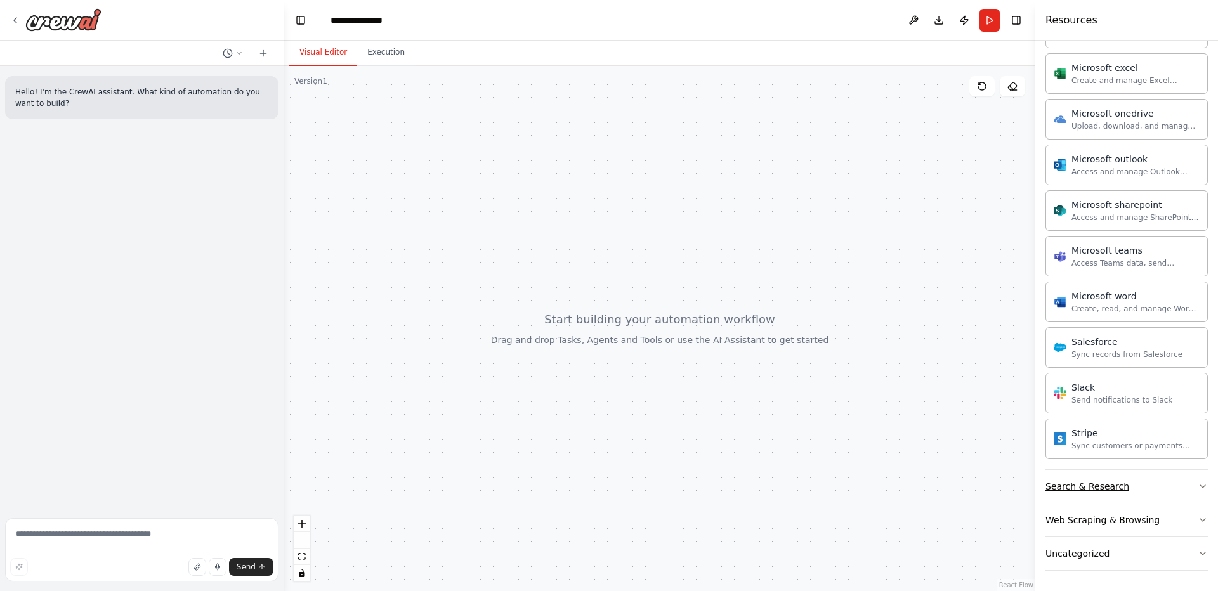
click at [1198, 490] on icon "button" at bounding box center [1203, 486] width 10 height 10
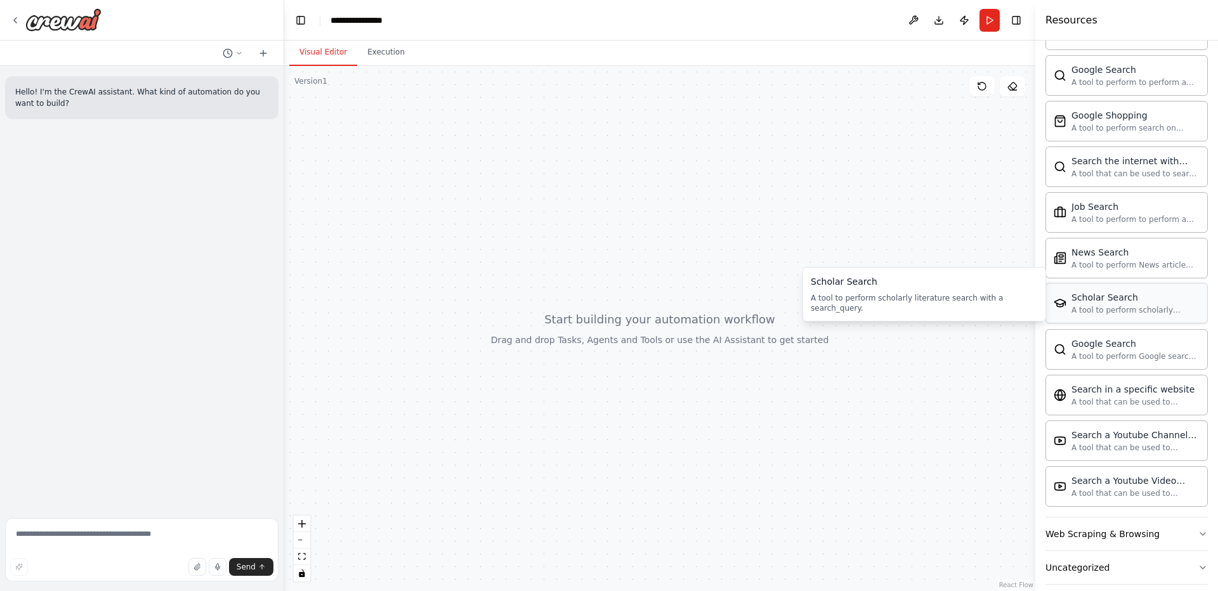
scroll to position [2089, 0]
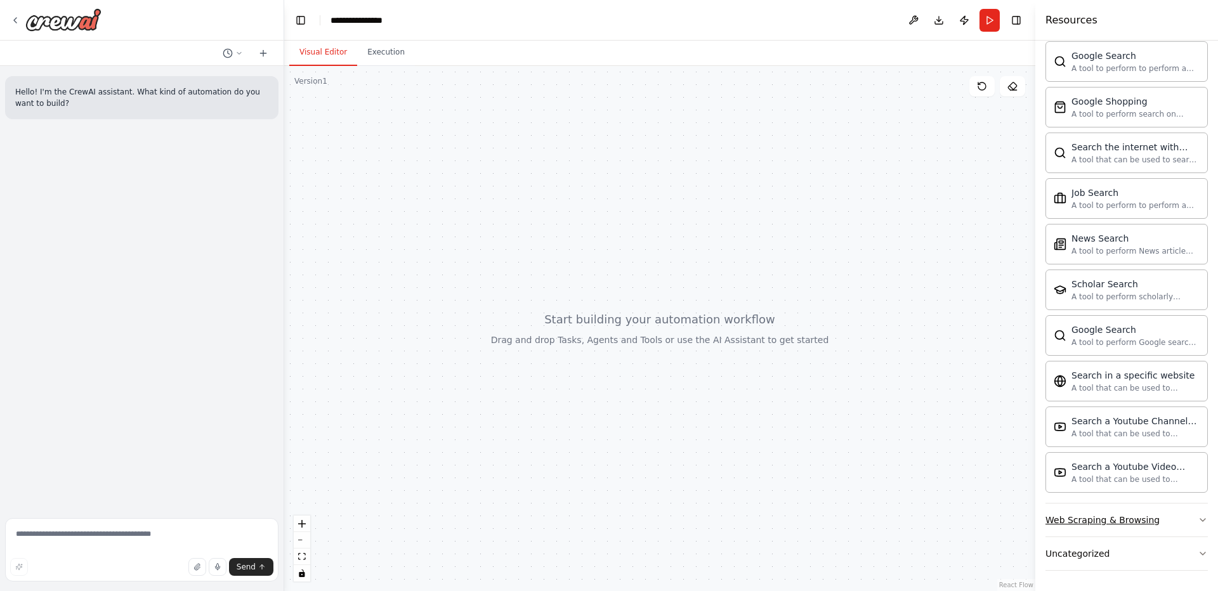
click at [1178, 521] on button "Web Scraping & Browsing" at bounding box center [1126, 520] width 162 height 33
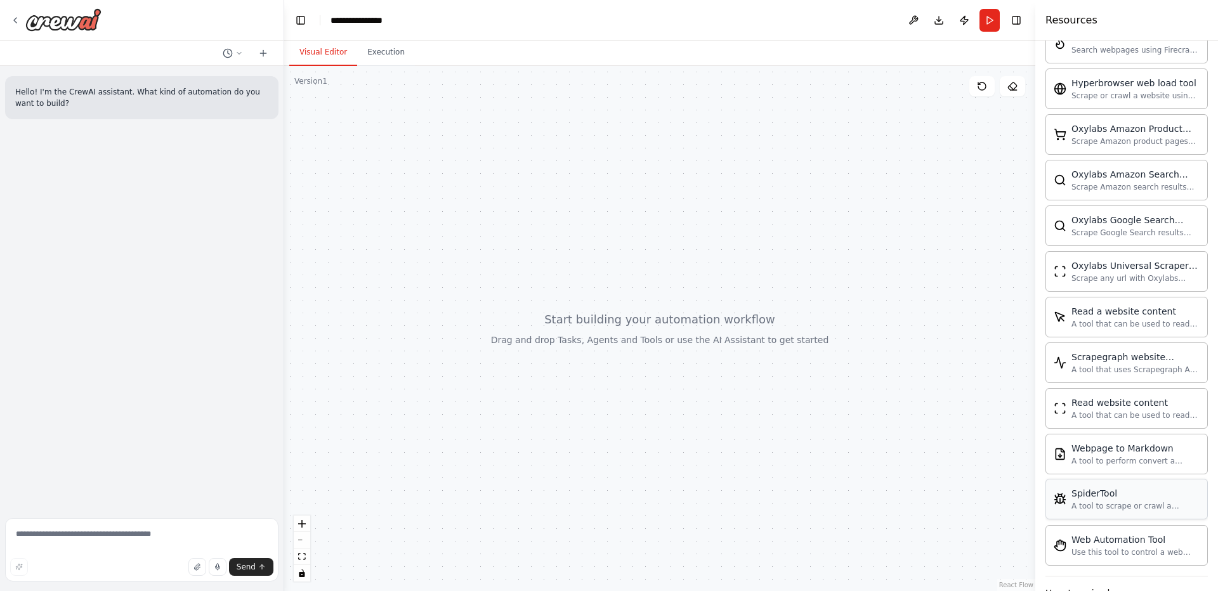
scroll to position [2784, 0]
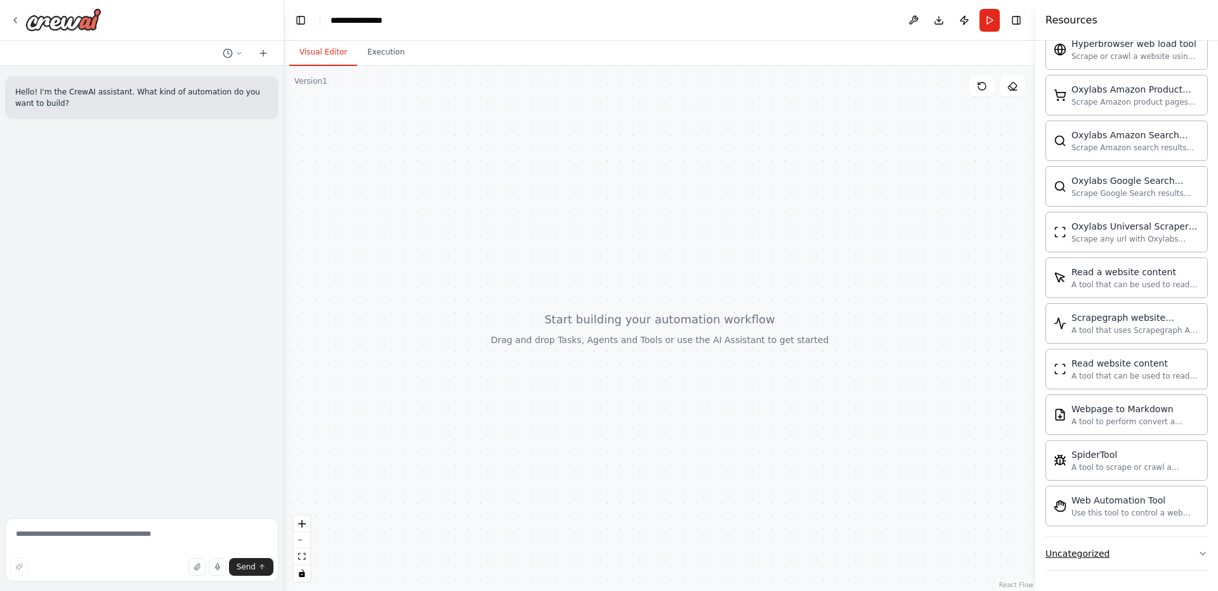
click at [1163, 551] on button "Uncategorized" at bounding box center [1126, 553] width 162 height 33
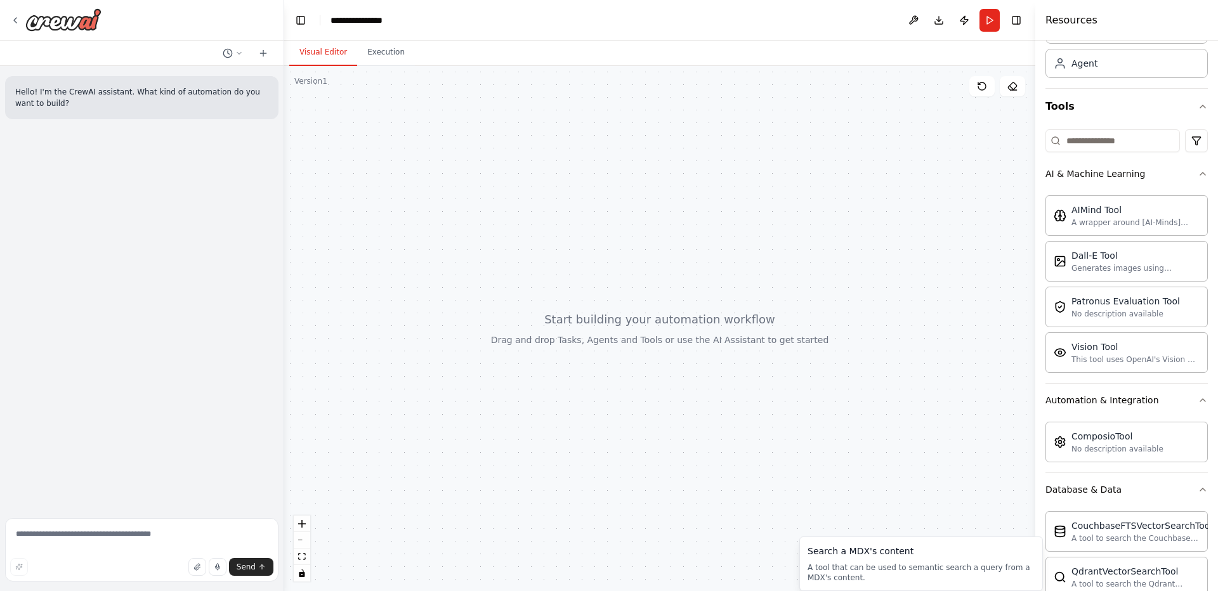
scroll to position [0, 0]
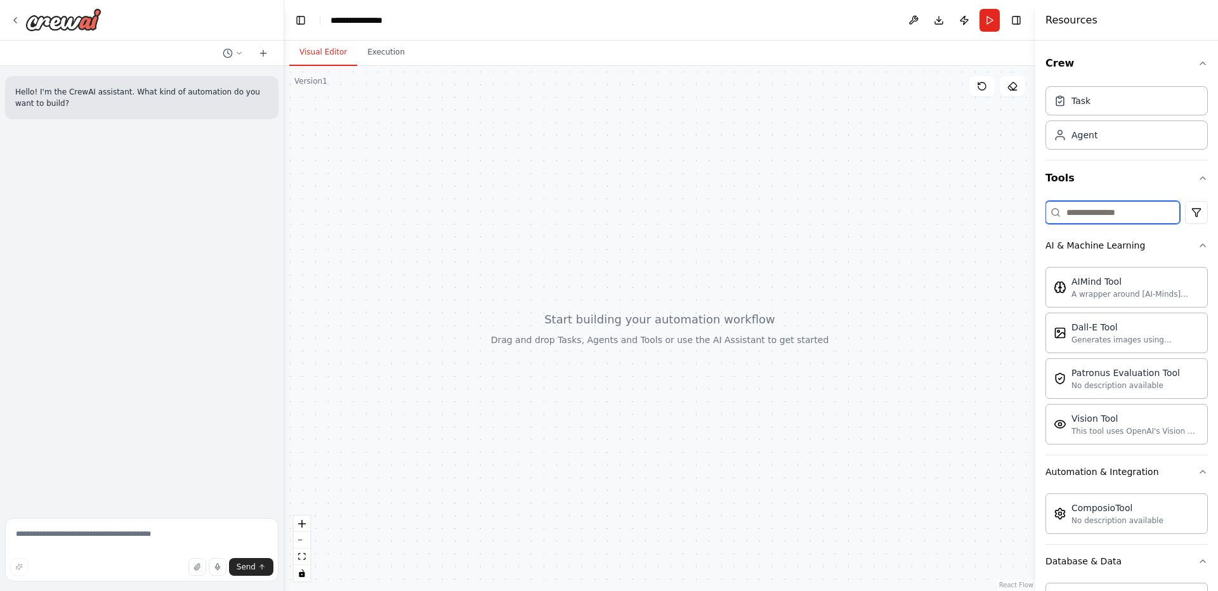
click at [1088, 213] on input at bounding box center [1112, 212] width 134 height 23
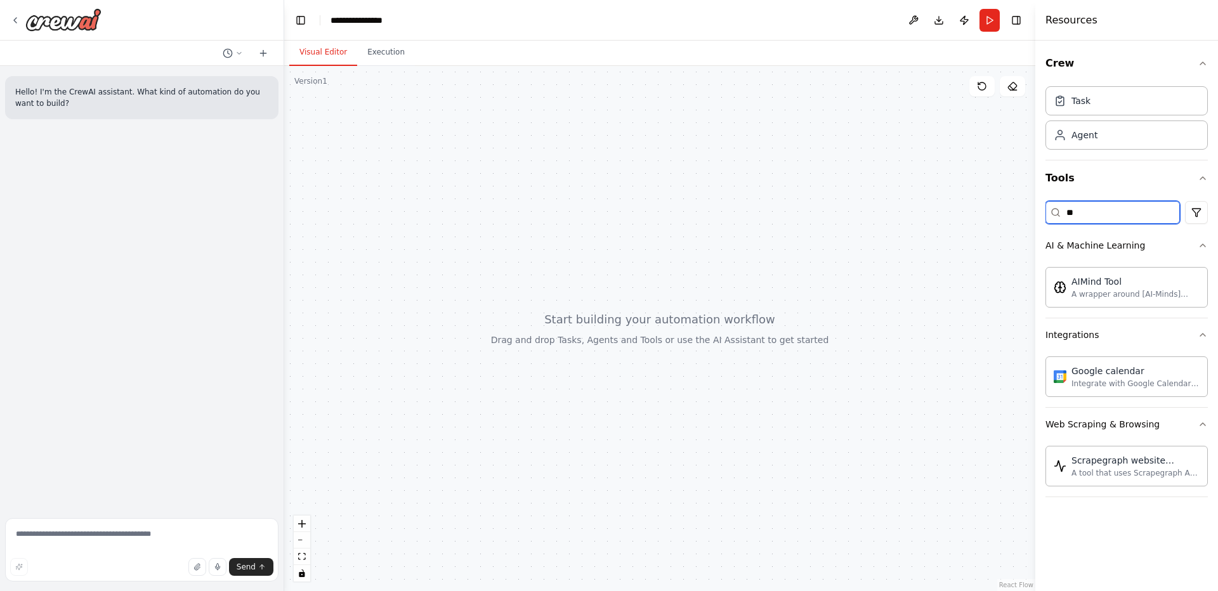
type input "*"
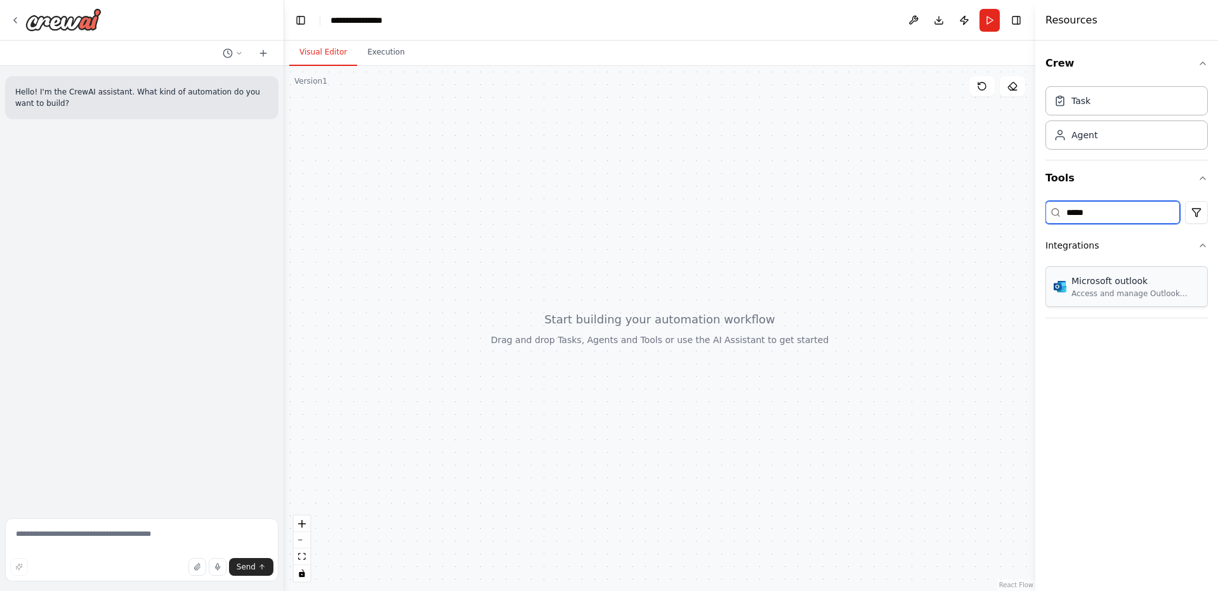
type input "*****"
click at [1139, 275] on div "Microsoft outlook" at bounding box center [1135, 281] width 128 height 13
click at [1118, 293] on div "Access and manage Outlook emails, calendar events, and contacts." at bounding box center [1135, 294] width 128 height 10
click at [1105, 292] on div "Access and manage Outlook emails, calendar events, and contacts." at bounding box center [1135, 294] width 128 height 10
click at [1095, 277] on div "Microsoft outlook" at bounding box center [1135, 281] width 128 height 13
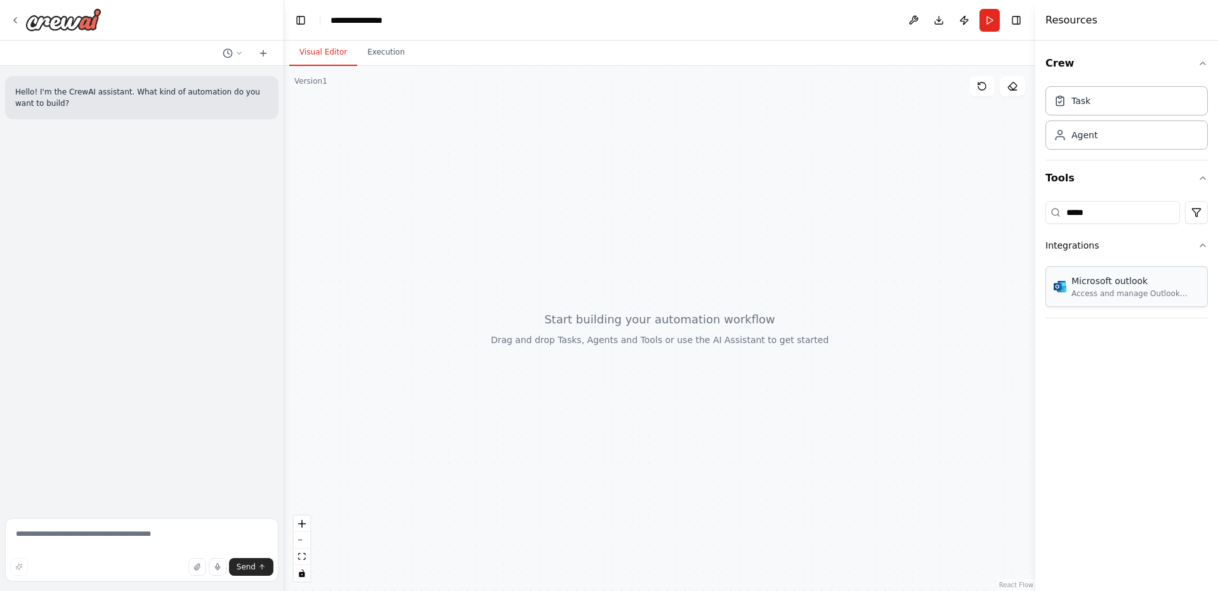
click at [1095, 277] on div "Microsoft outlook" at bounding box center [1135, 281] width 128 height 13
click at [1087, 97] on div "Task" at bounding box center [1080, 100] width 19 height 13
click at [1112, 215] on input "*****" at bounding box center [1112, 212] width 134 height 23
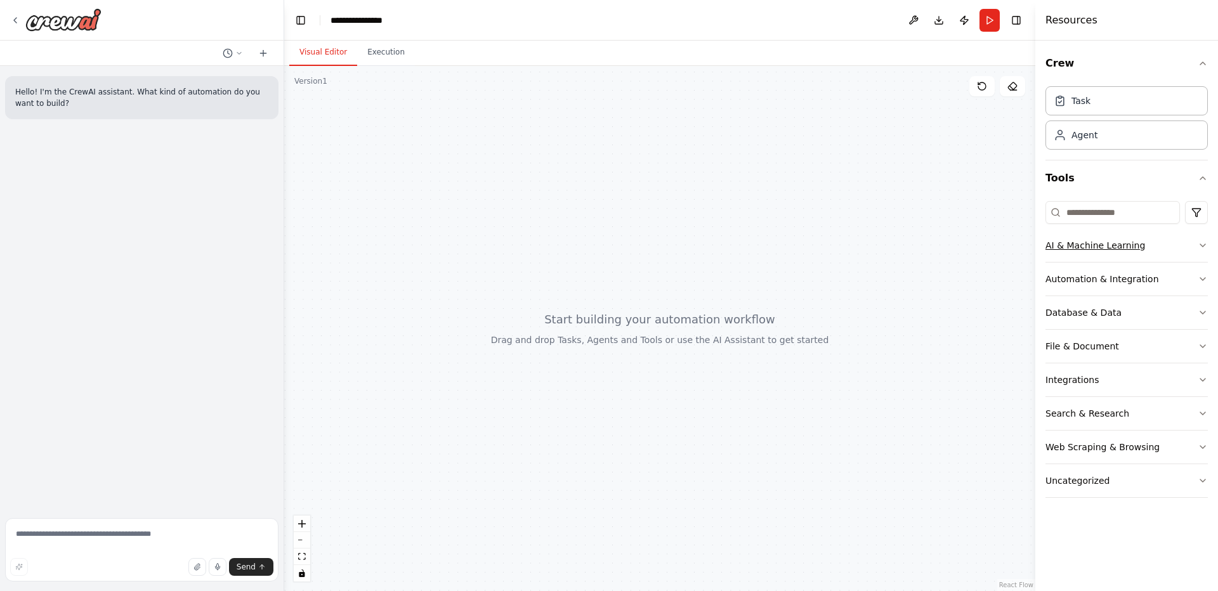
click at [1191, 247] on button "AI & Machine Learning" at bounding box center [1126, 245] width 162 height 33
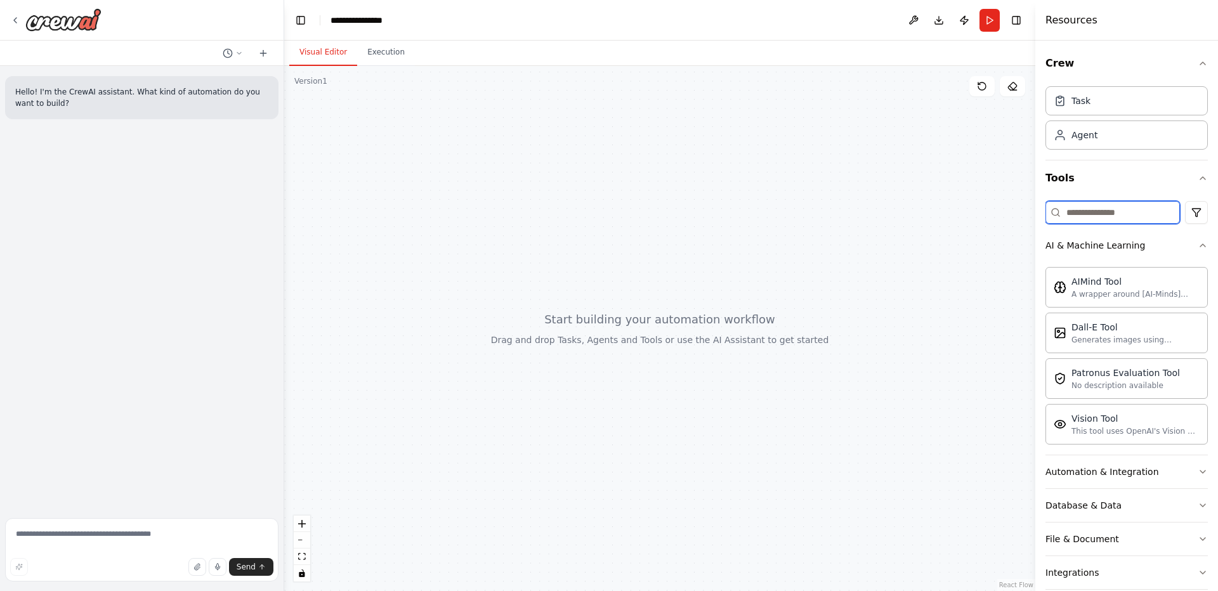
click at [1102, 214] on input at bounding box center [1112, 212] width 134 height 23
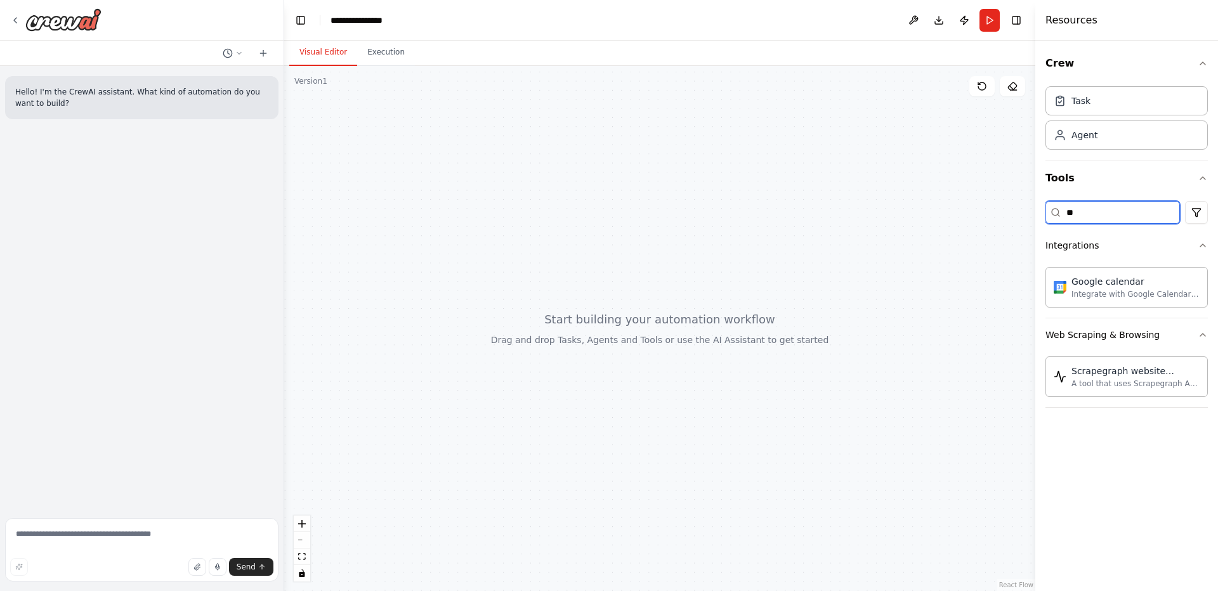
type input "*"
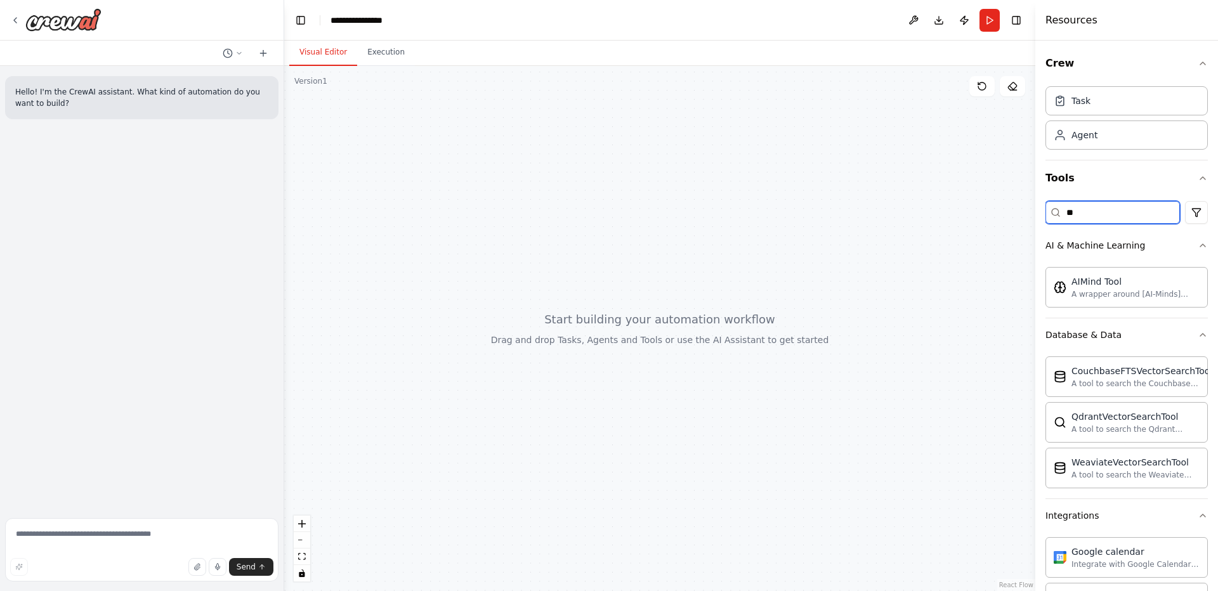
type input "*"
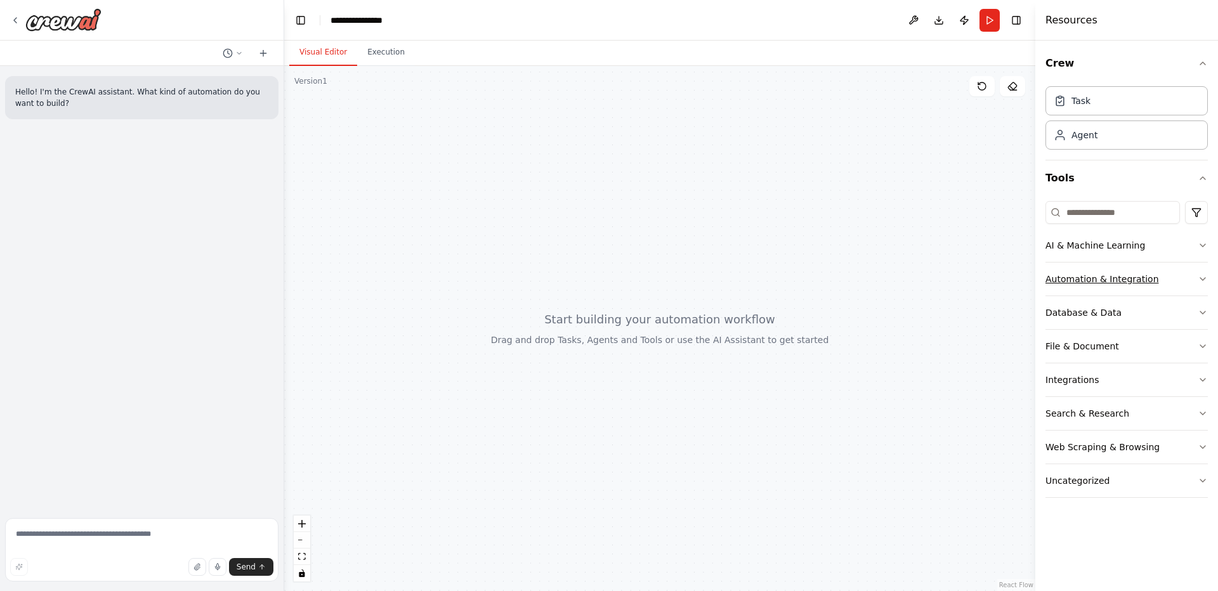
click at [1167, 278] on button "Automation & Integration" at bounding box center [1126, 279] width 162 height 33
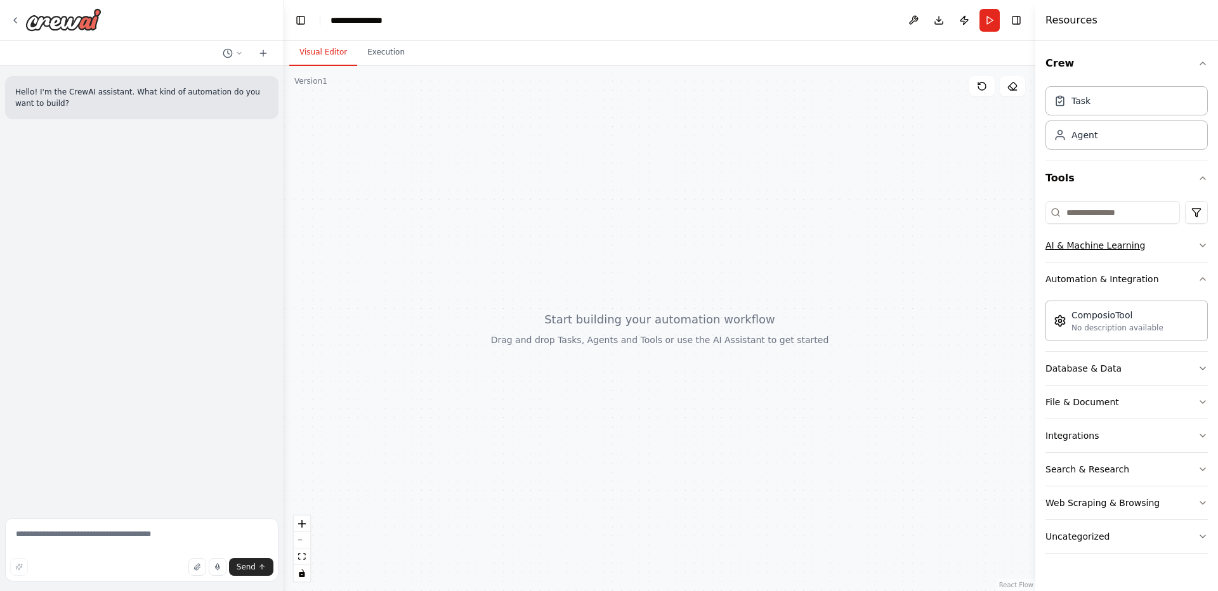
click at [1164, 244] on button "AI & Machine Learning" at bounding box center [1126, 245] width 162 height 33
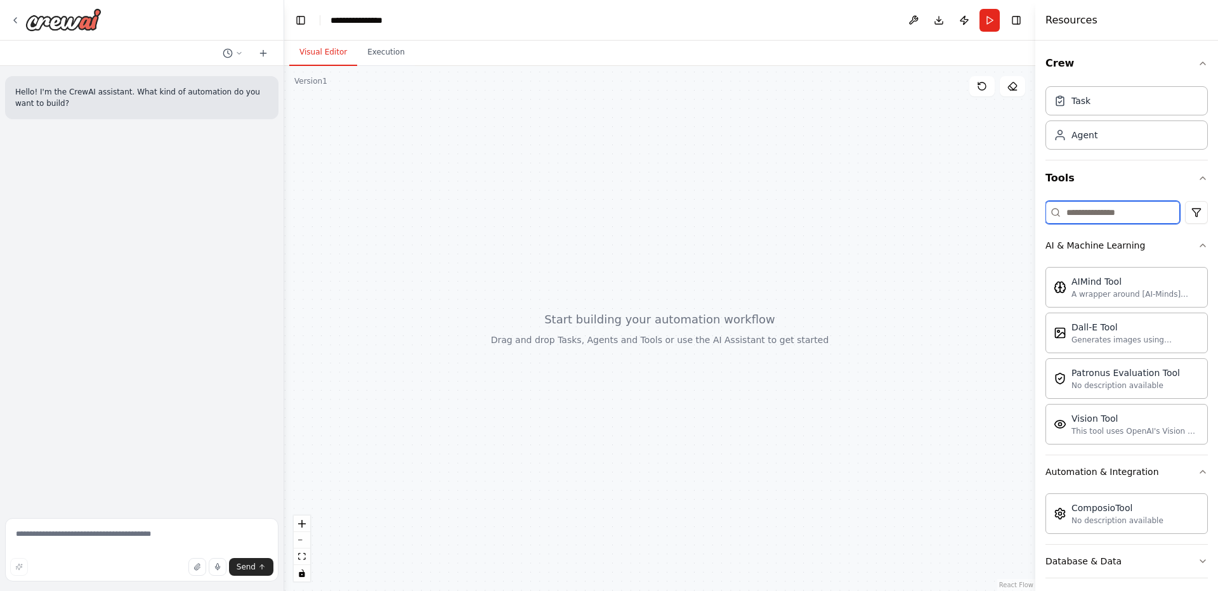
click at [1105, 211] on input at bounding box center [1112, 212] width 134 height 23
click at [1124, 140] on div "Agent" at bounding box center [1126, 134] width 162 height 29
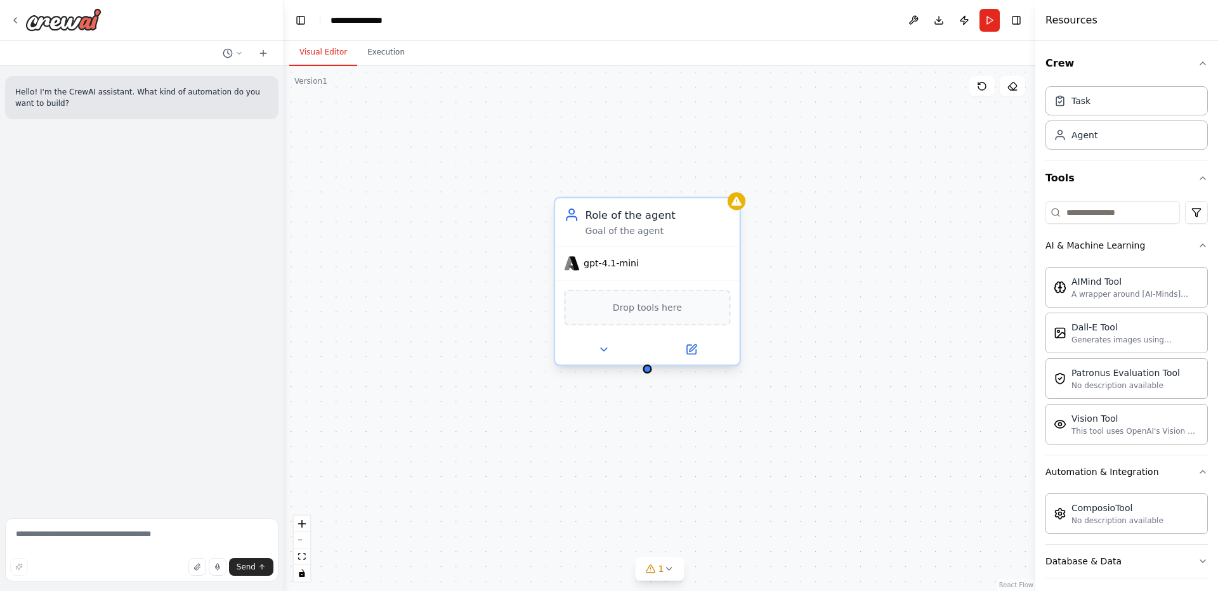
click at [611, 255] on div "gpt-4.1-mini" at bounding box center [647, 263] width 185 height 33
click at [694, 345] on icon at bounding box center [692, 347] width 7 height 7
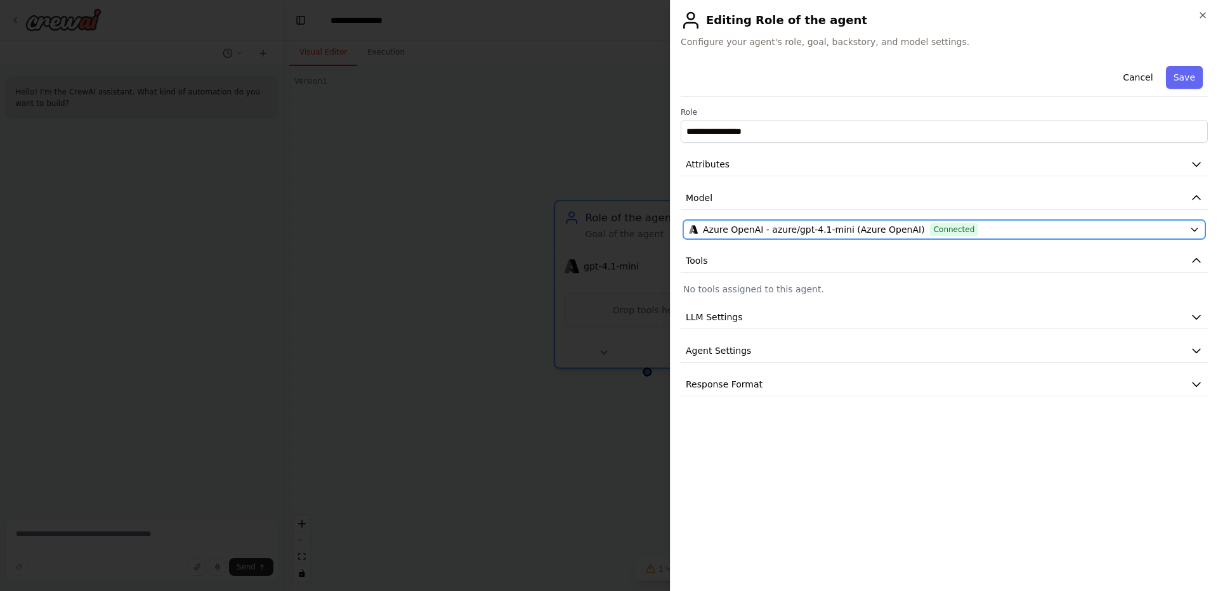
click at [730, 231] on span "Azure OpenAI - azure/gpt-4.1-mini (Azure OpenAI)" at bounding box center [814, 229] width 222 height 13
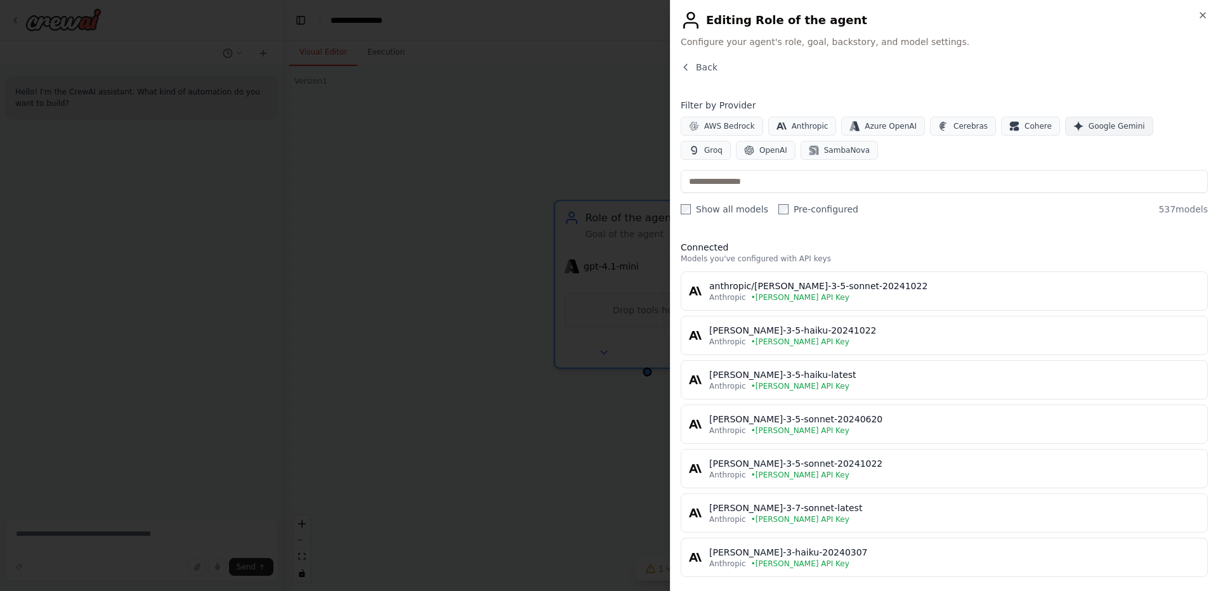
click at [1073, 129] on icon "button" at bounding box center [1078, 126] width 10 height 10
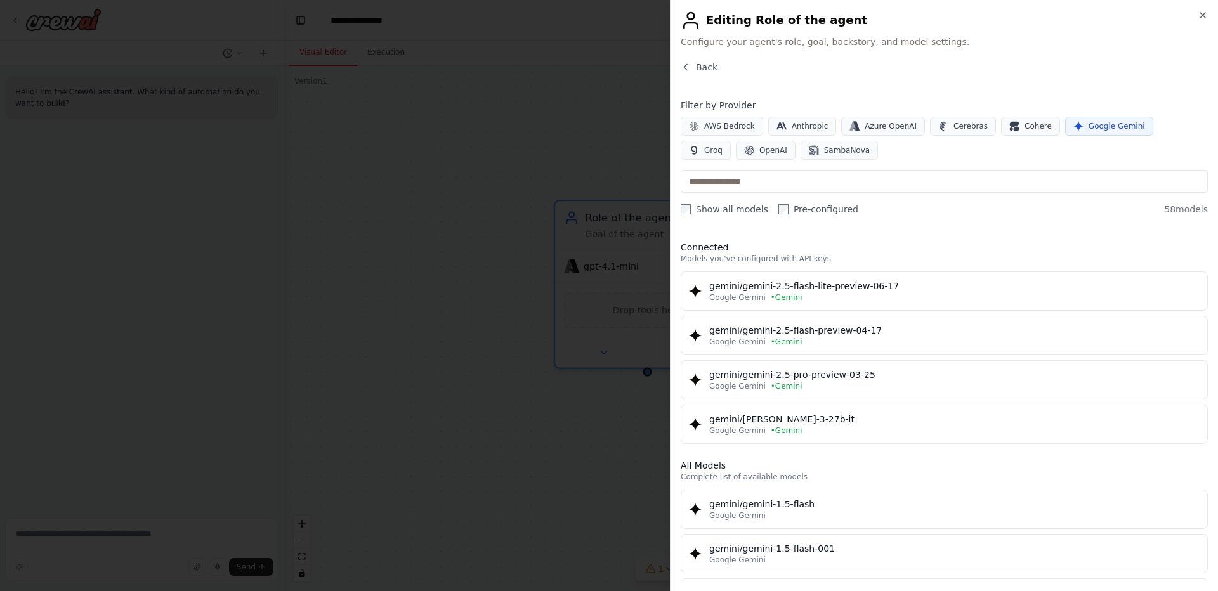
click at [721, 214] on label "Show all models" at bounding box center [725, 209] width 88 height 13
click at [736, 151] on button "OpenAI" at bounding box center [766, 150] width 60 height 19
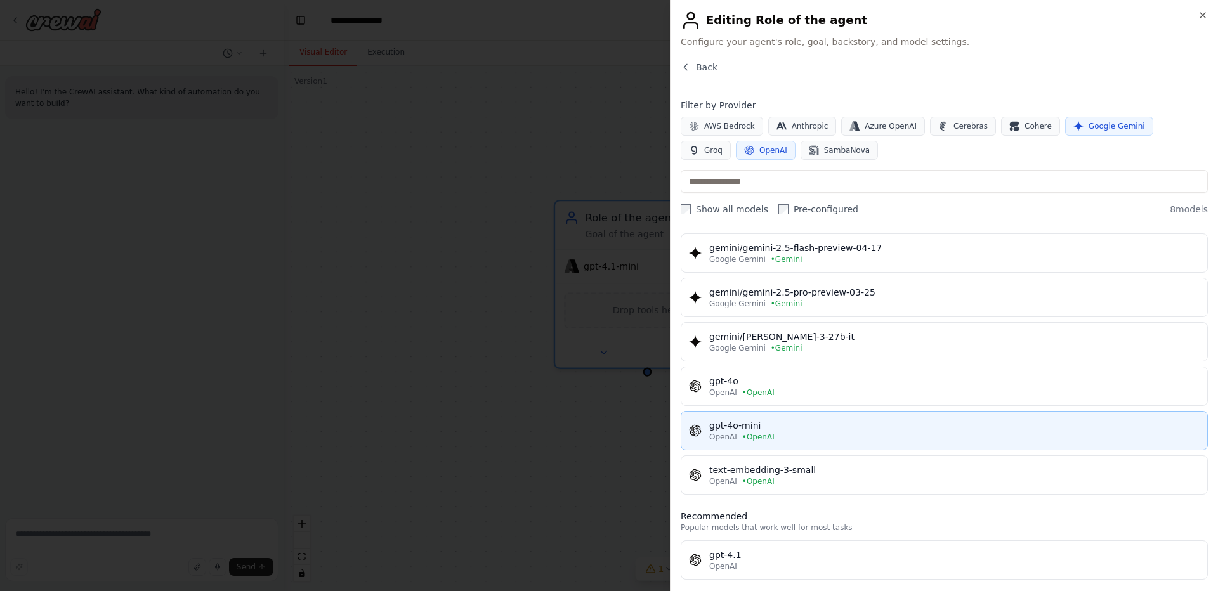
scroll to position [91, 0]
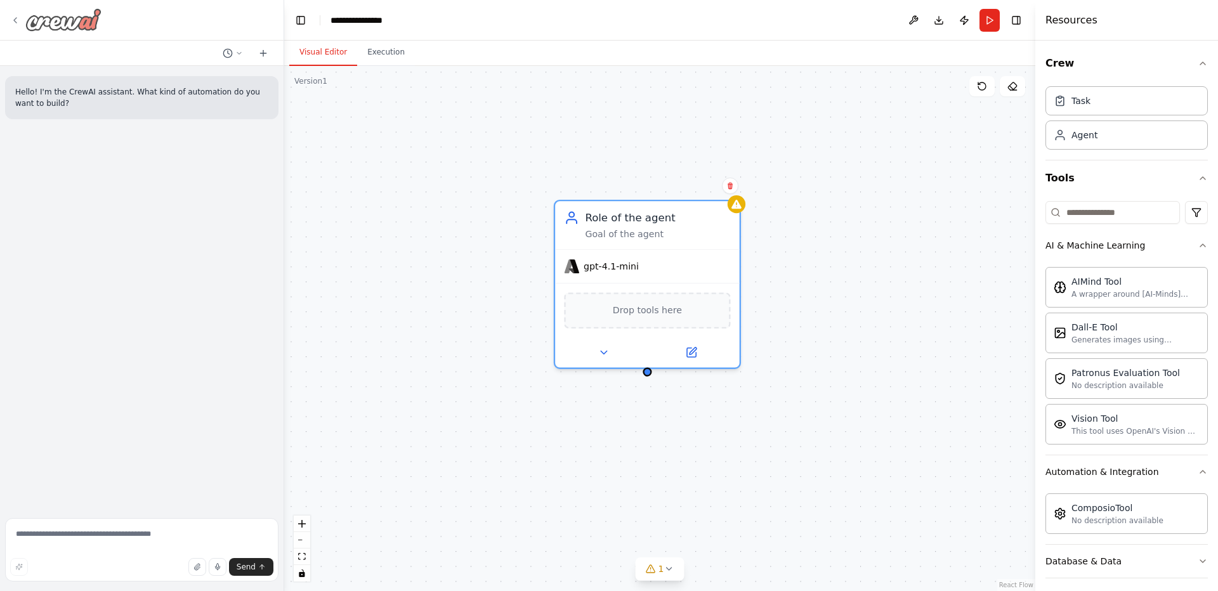
click at [10, 30] on div at bounding box center [142, 20] width 284 height 41
click at [20, 21] on div at bounding box center [55, 19] width 91 height 23
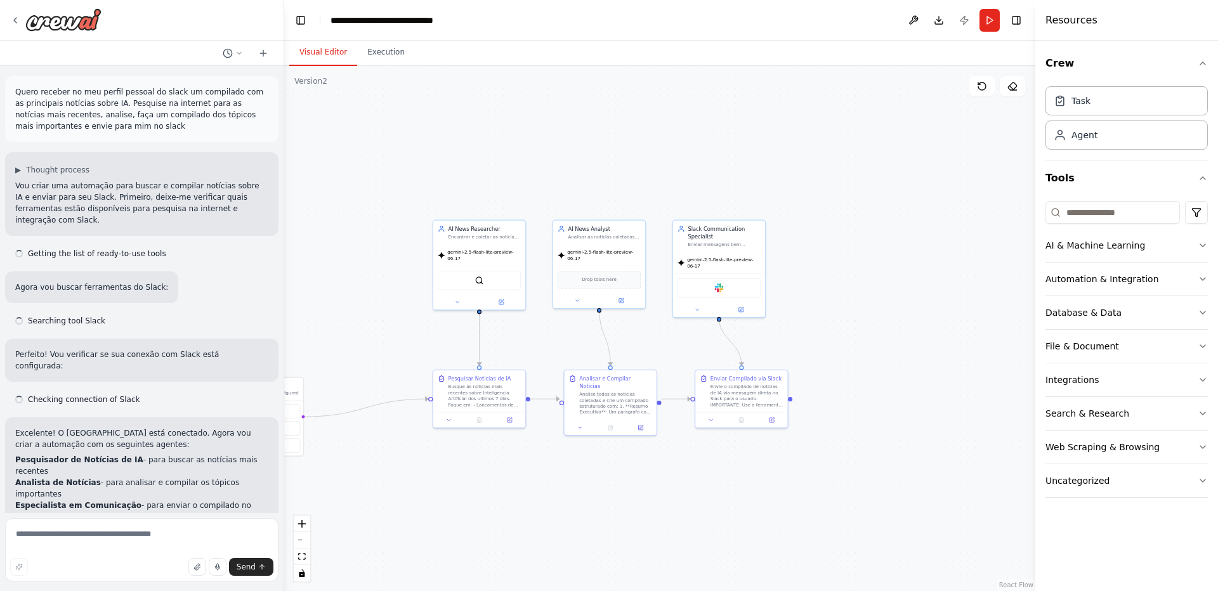
scroll to position [2830, 0]
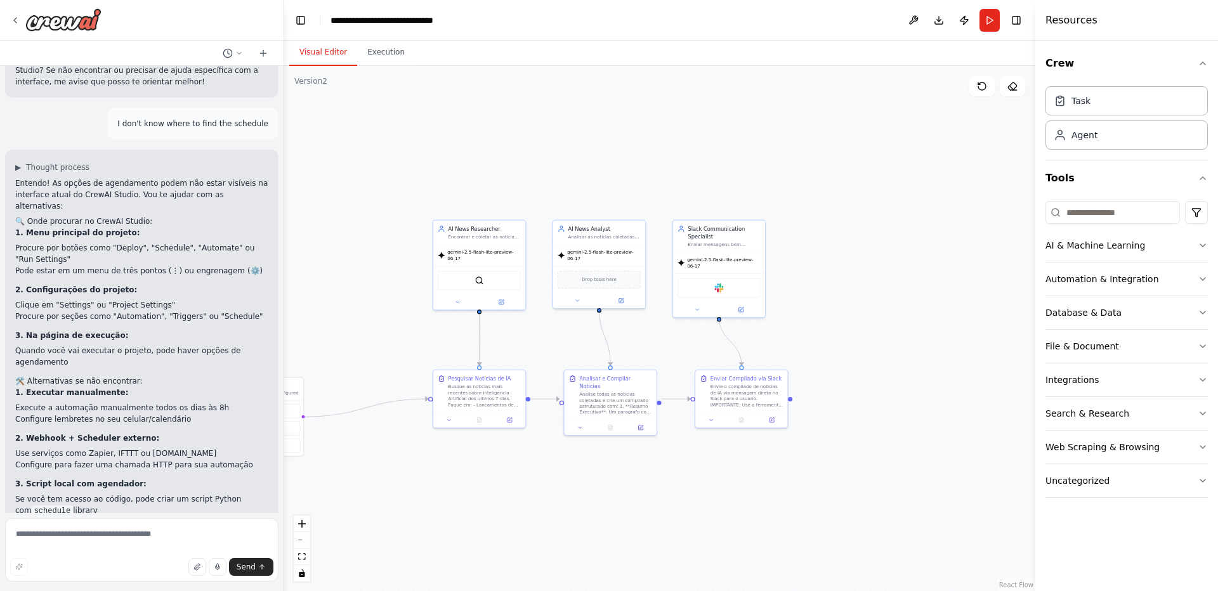
drag, startPoint x: 577, startPoint y: 488, endPoint x: 505, endPoint y: 516, distance: 76.9
click at [505, 516] on div ".deletable-edge-delete-btn { width: 20px; height: 20px; border: 0px solid #ffff…" at bounding box center [659, 328] width 751 height 525
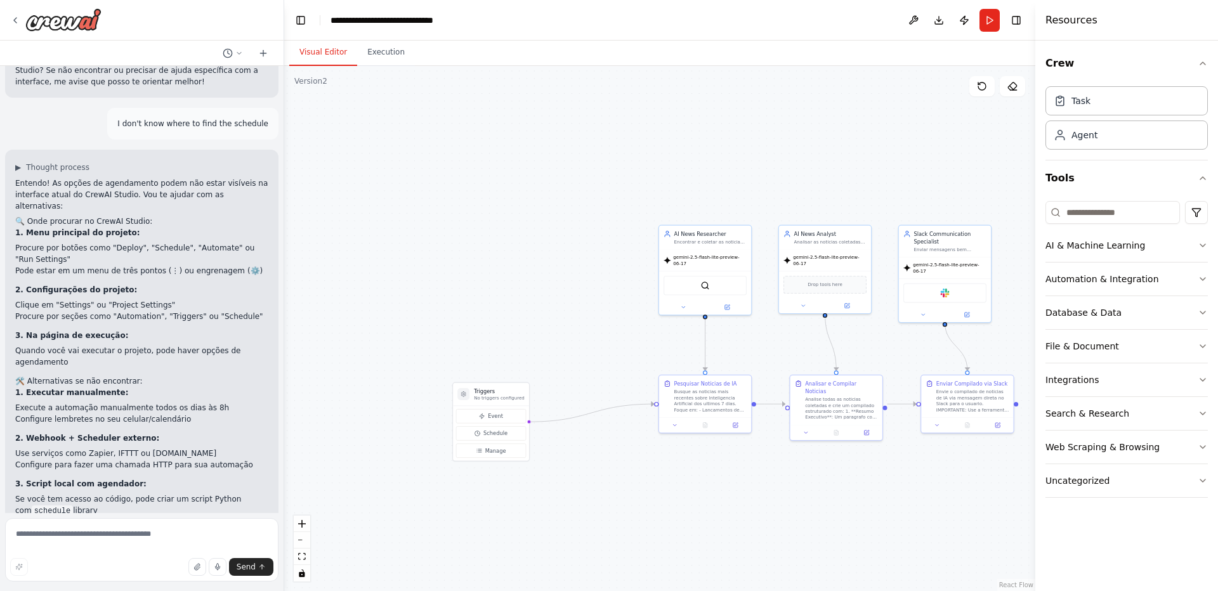
drag, startPoint x: 513, startPoint y: 498, endPoint x: 739, endPoint y: 503, distance: 225.9
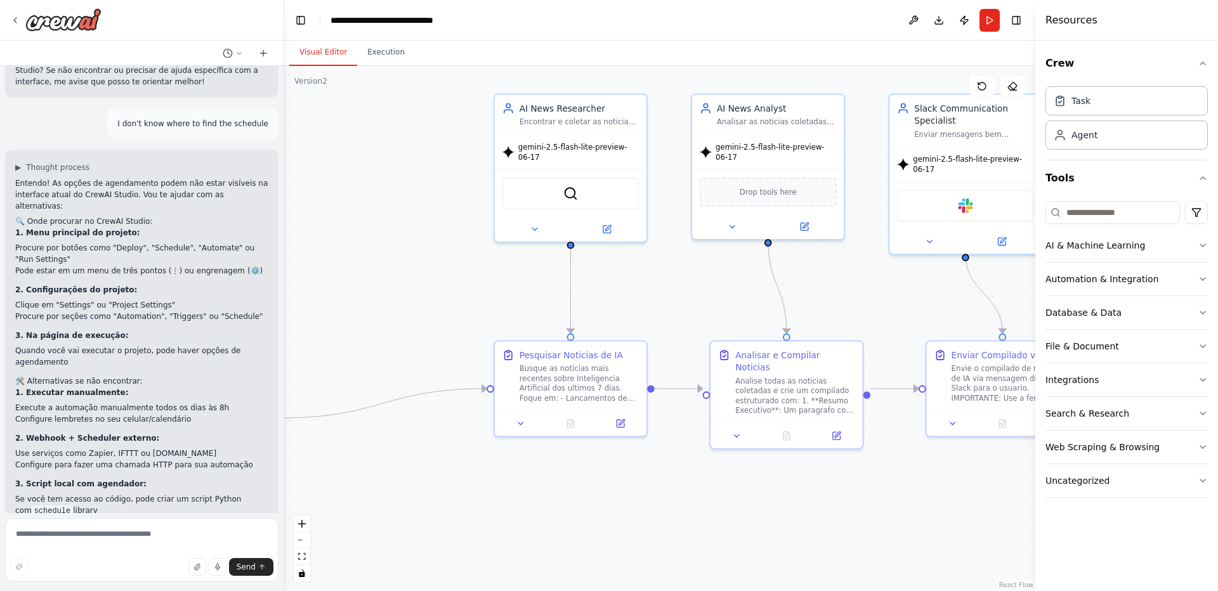
drag, startPoint x: 648, startPoint y: 460, endPoint x: 410, endPoint y: 478, distance: 238.5
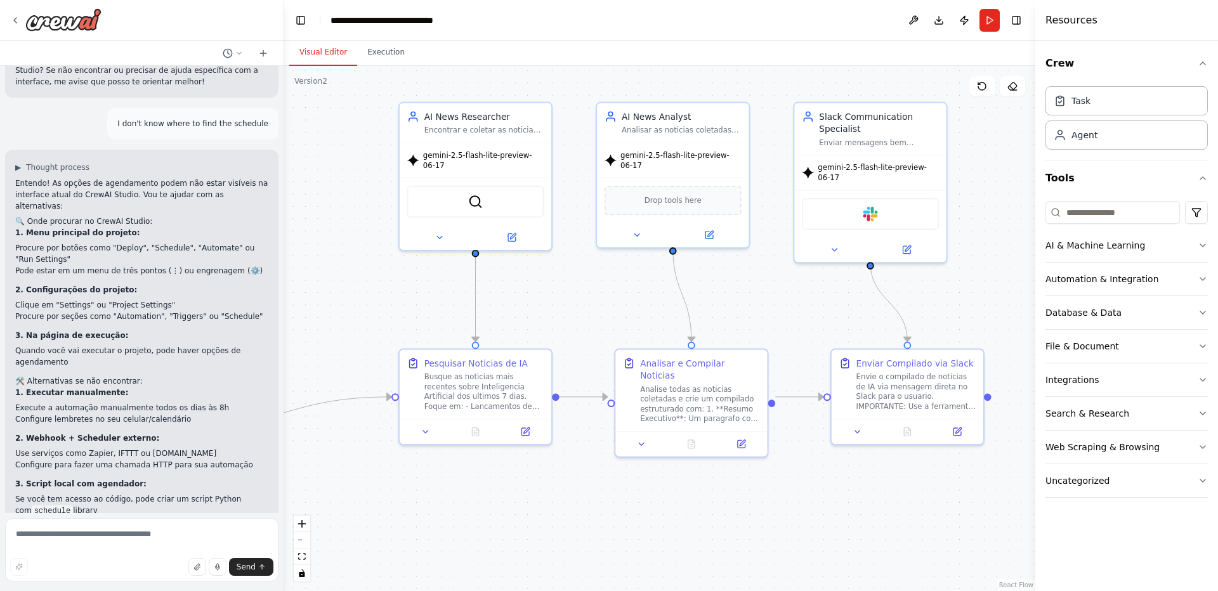
drag, startPoint x: 663, startPoint y: 482, endPoint x: 620, endPoint y: 485, distance: 43.2
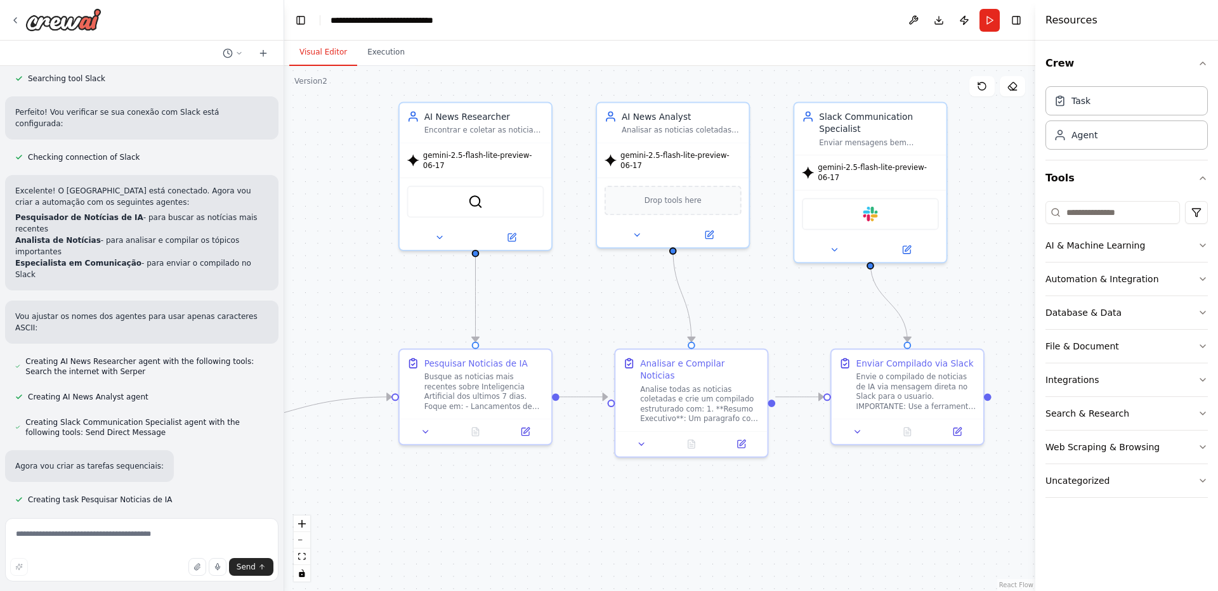
scroll to position [0, 0]
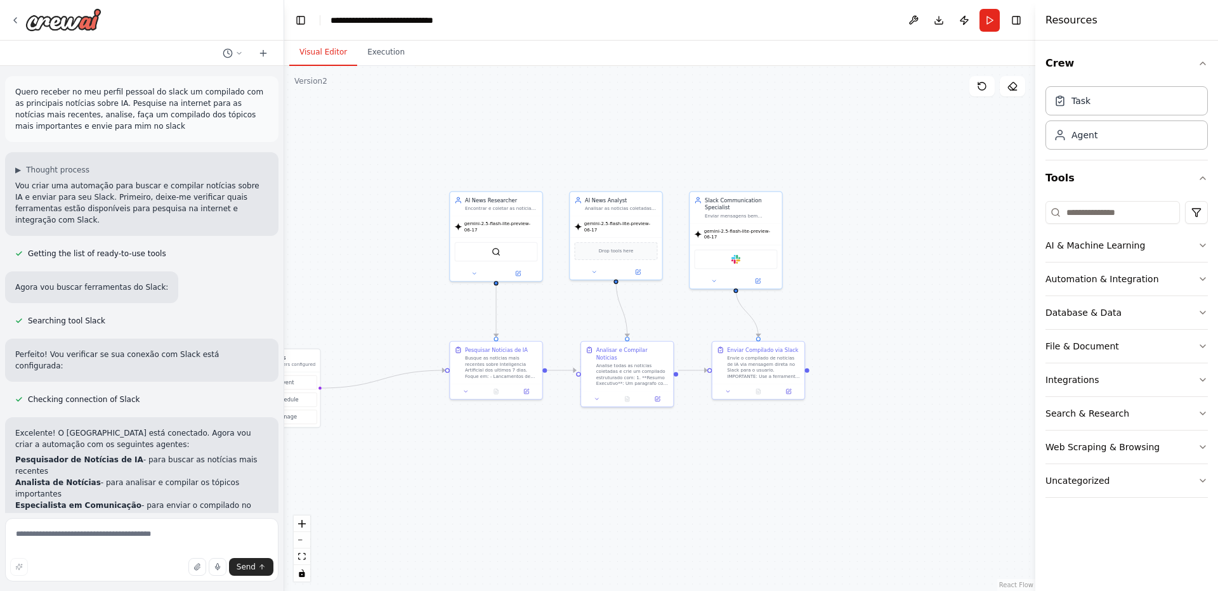
drag, startPoint x: 526, startPoint y: 467, endPoint x: 434, endPoint y: 523, distance: 107.3
click at [434, 523] on div ".deletable-edge-delete-btn { width: 20px; height: 20px; border: 0px solid #ffff…" at bounding box center [659, 328] width 751 height 525
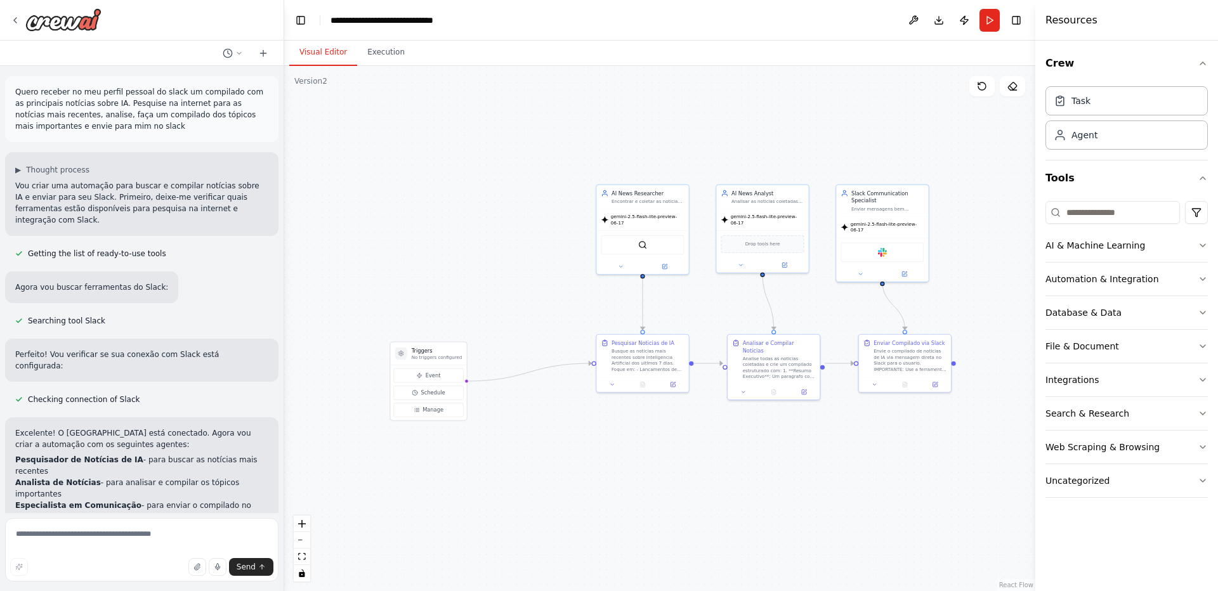
drag, startPoint x: 489, startPoint y: 497, endPoint x: 597, endPoint y: 497, distance: 107.8
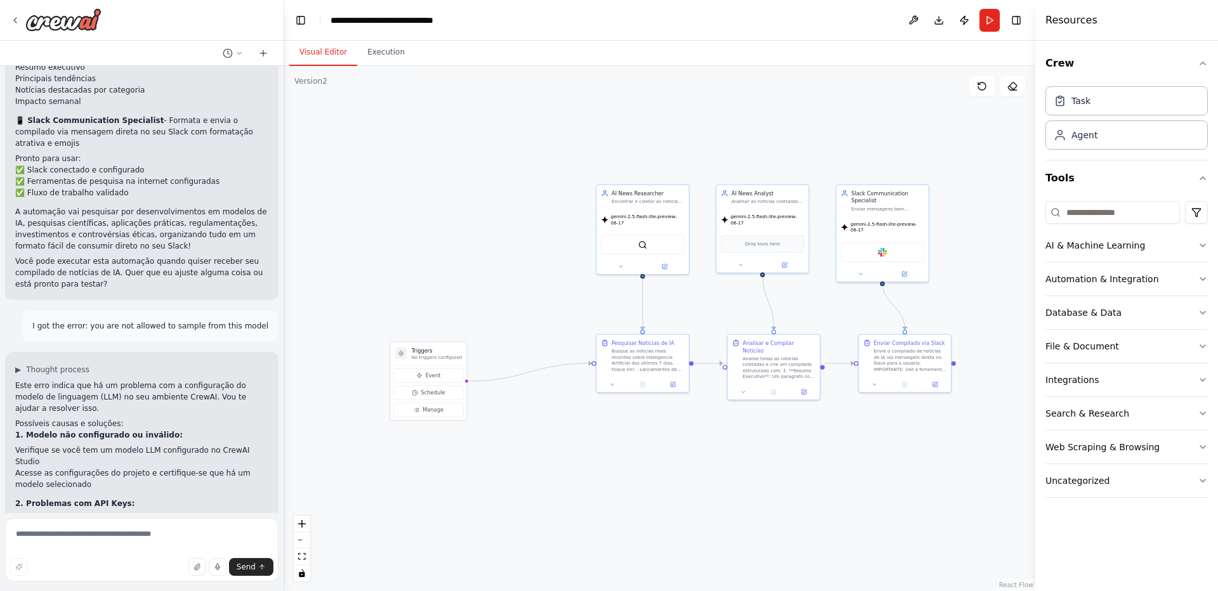
scroll to position [1028, 0]
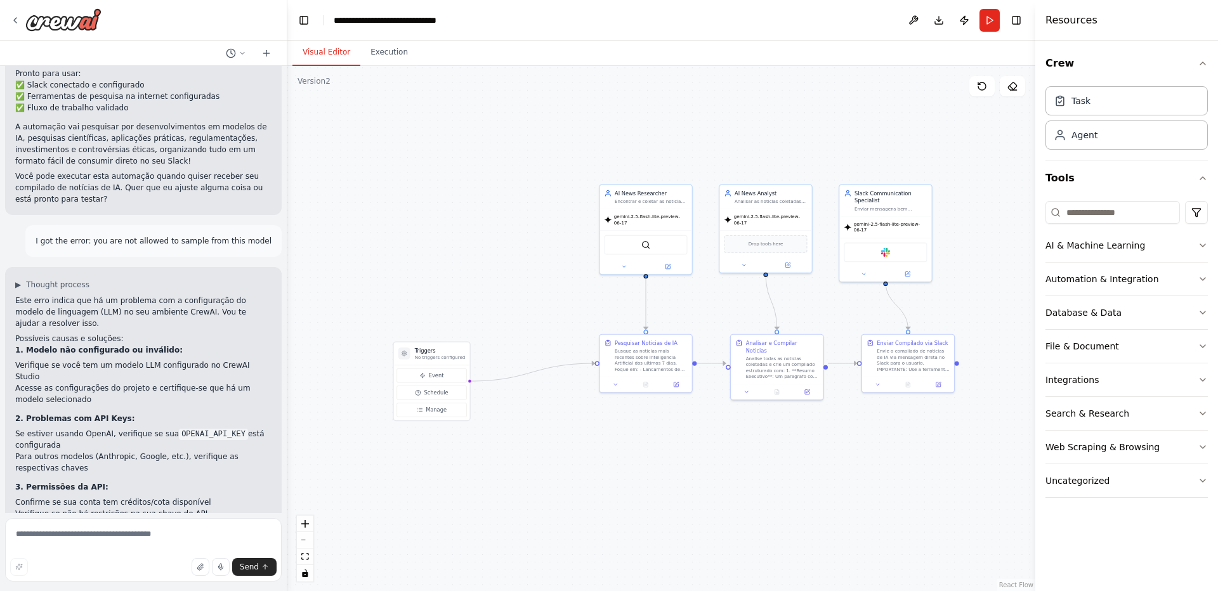
drag, startPoint x: 285, startPoint y: 252, endPoint x: 287, endPoint y: 264, distance: 12.9
click at [287, 264] on div "Quero receber no meu perfil pessoal do slack um compilado com as principais not…" at bounding box center [609, 295] width 1218 height 591
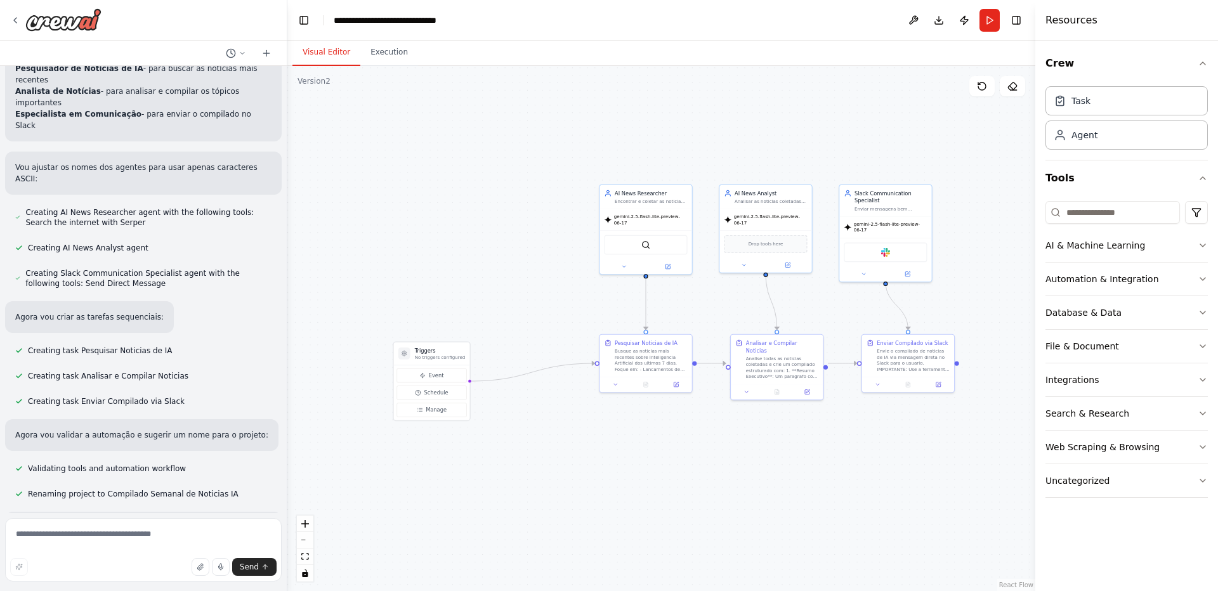
scroll to position [0, 0]
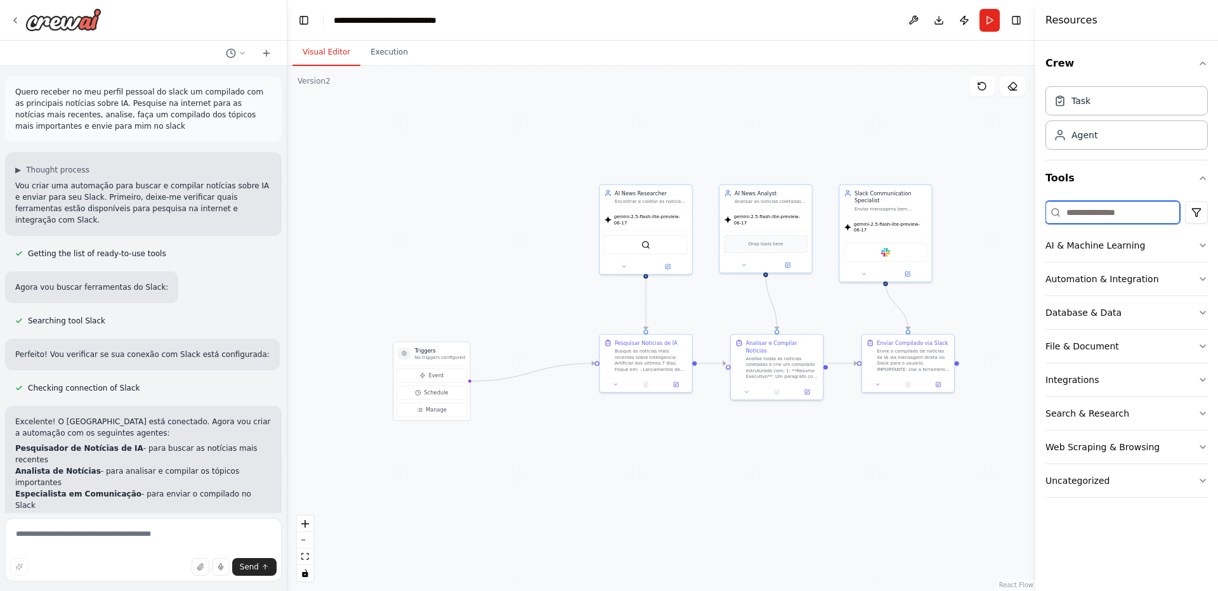
click at [1097, 210] on input at bounding box center [1112, 212] width 134 height 23
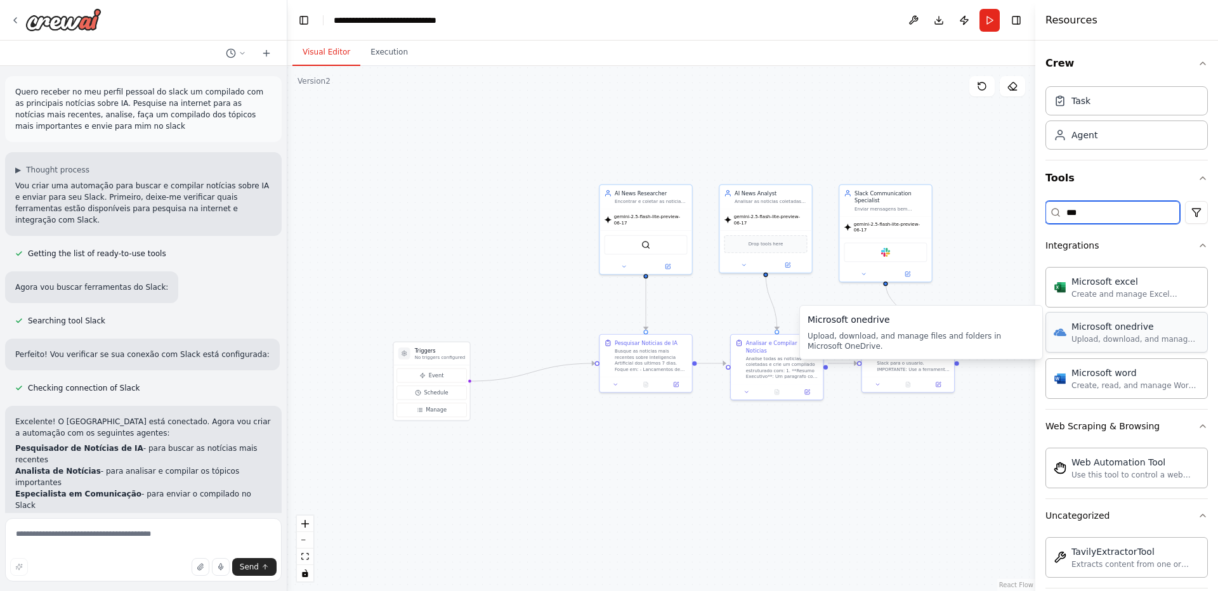
type input "***"
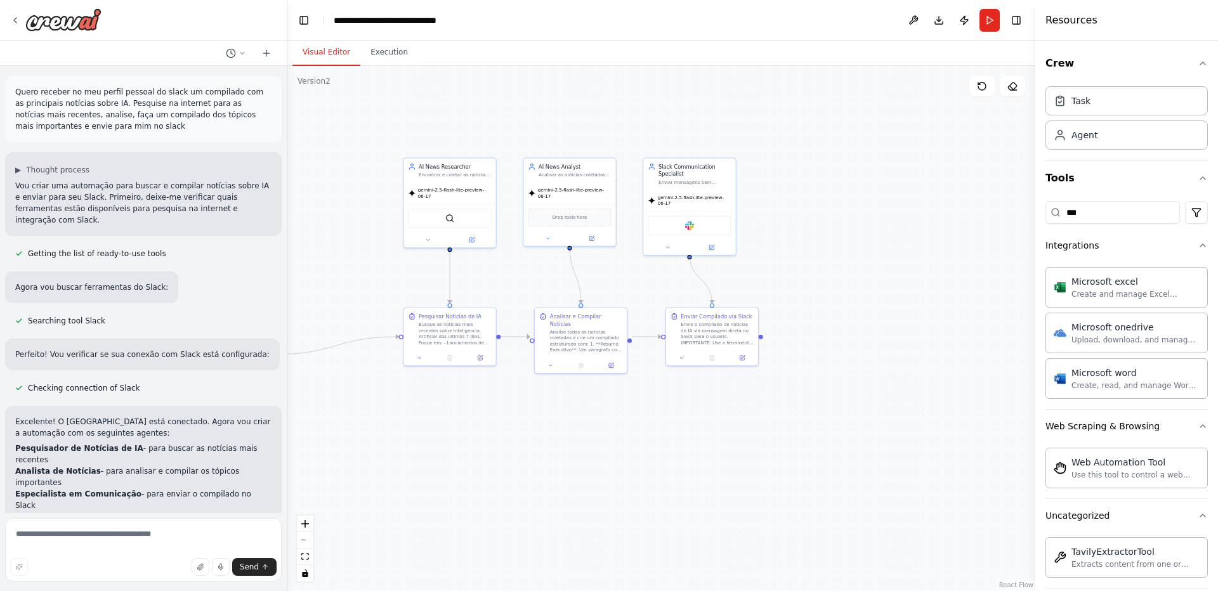
drag, startPoint x: 707, startPoint y: 481, endPoint x: 568, endPoint y: 462, distance: 140.8
click at [678, 200] on div "gemini-2.5-flash-lite-preview-06-17" at bounding box center [689, 199] width 83 height 12
click at [685, 162] on div "Slack Communication Specialist" at bounding box center [694, 168] width 73 height 15
click at [714, 245] on button at bounding box center [711, 246] width 42 height 9
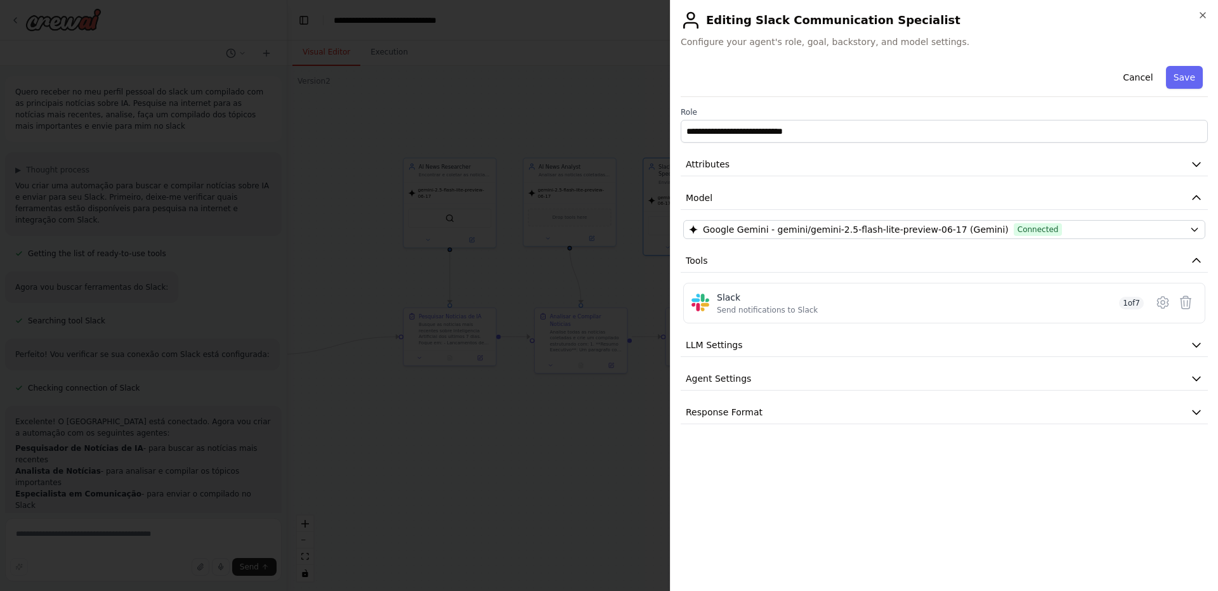
click at [1211, 16] on div "**********" at bounding box center [944, 295] width 548 height 591
click at [1204, 17] on icon "button" at bounding box center [1203, 15] width 10 height 10
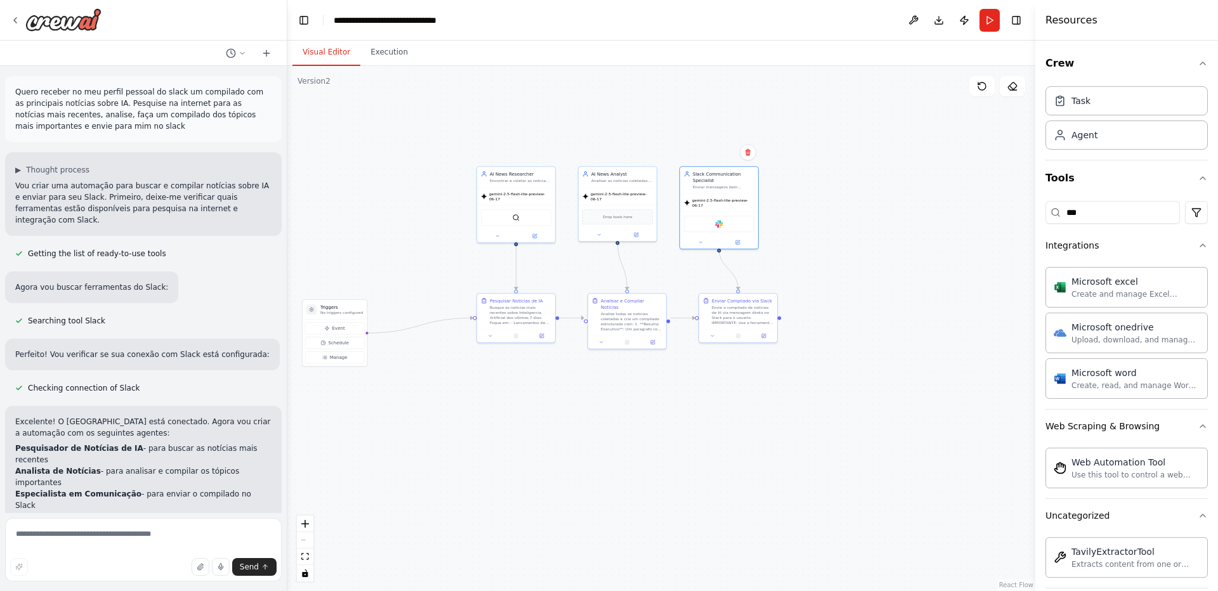
drag, startPoint x: 877, startPoint y: 214, endPoint x: 954, endPoint y: 156, distance: 96.0
drag, startPoint x: 867, startPoint y: 159, endPoint x: 946, endPoint y: 169, distance: 79.9
click at [946, 169] on div ".deletable-edge-delete-btn { width: 20px; height: 20px; border: 0px solid #ffff…" at bounding box center [661, 328] width 748 height 525
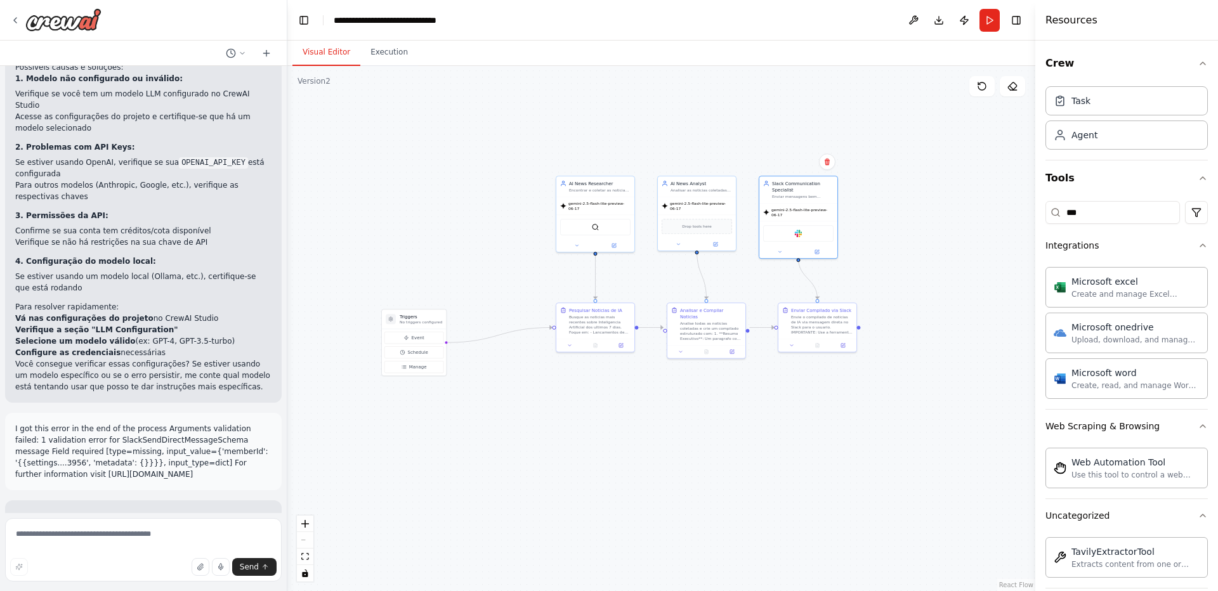
scroll to position [1522, 0]
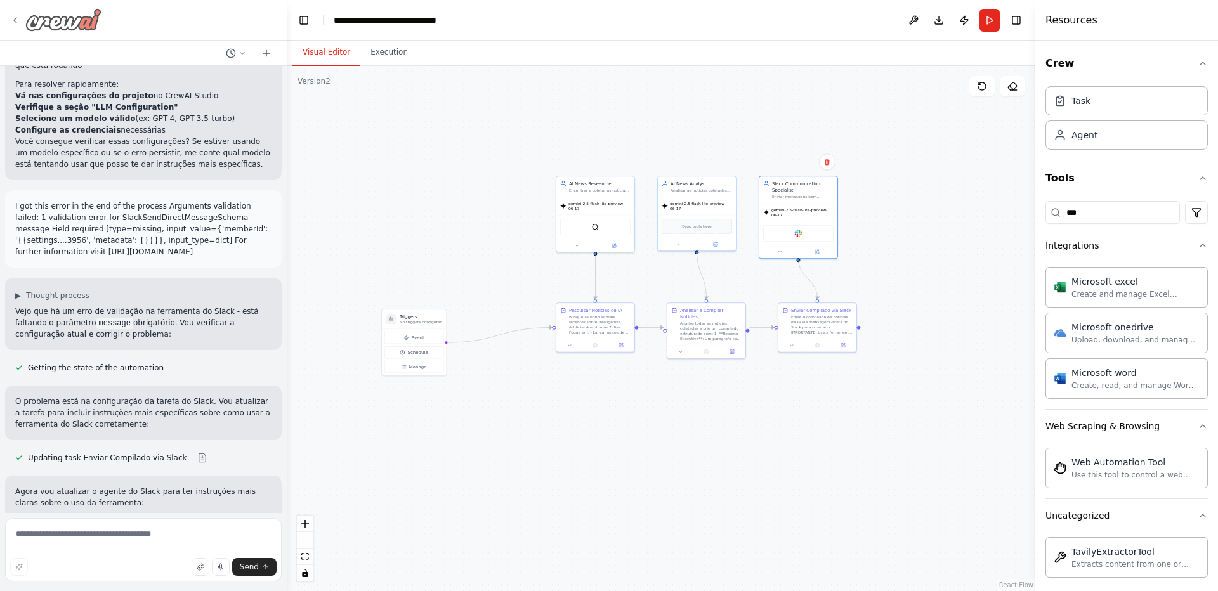
click at [18, 27] on div at bounding box center [55, 19] width 91 height 23
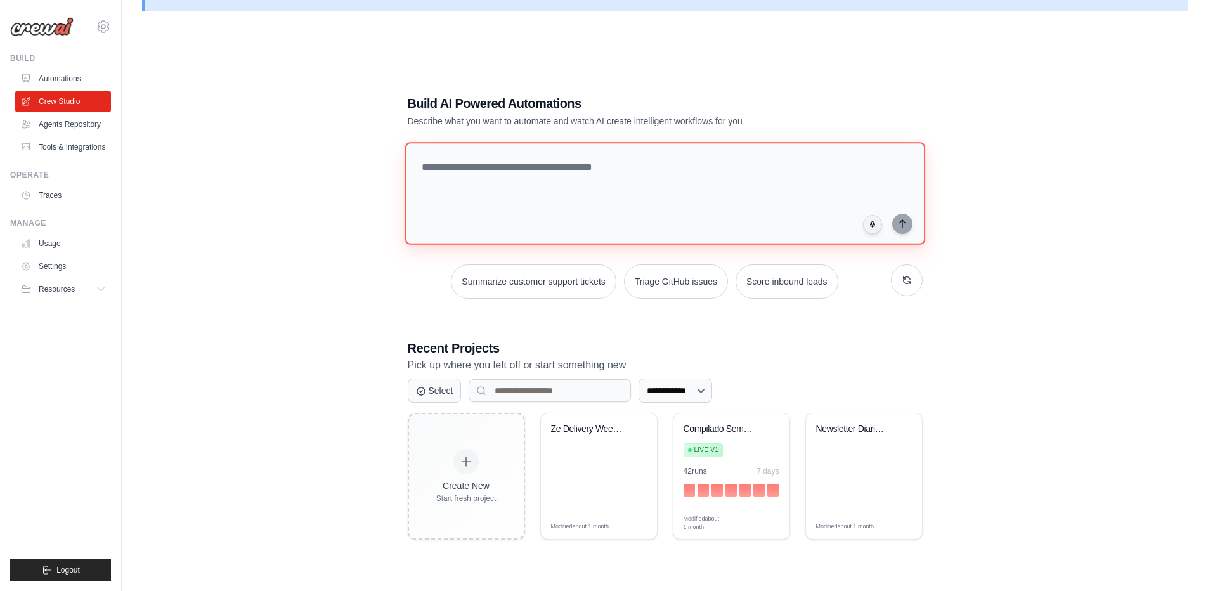
click at [526, 173] on textarea at bounding box center [665, 193] width 520 height 103
type textarea "*"
type textarea "**********"
click at [830, 175] on textarea "**********" at bounding box center [665, 193] width 520 height 103
